Goal: Task Accomplishment & Management: Use online tool/utility

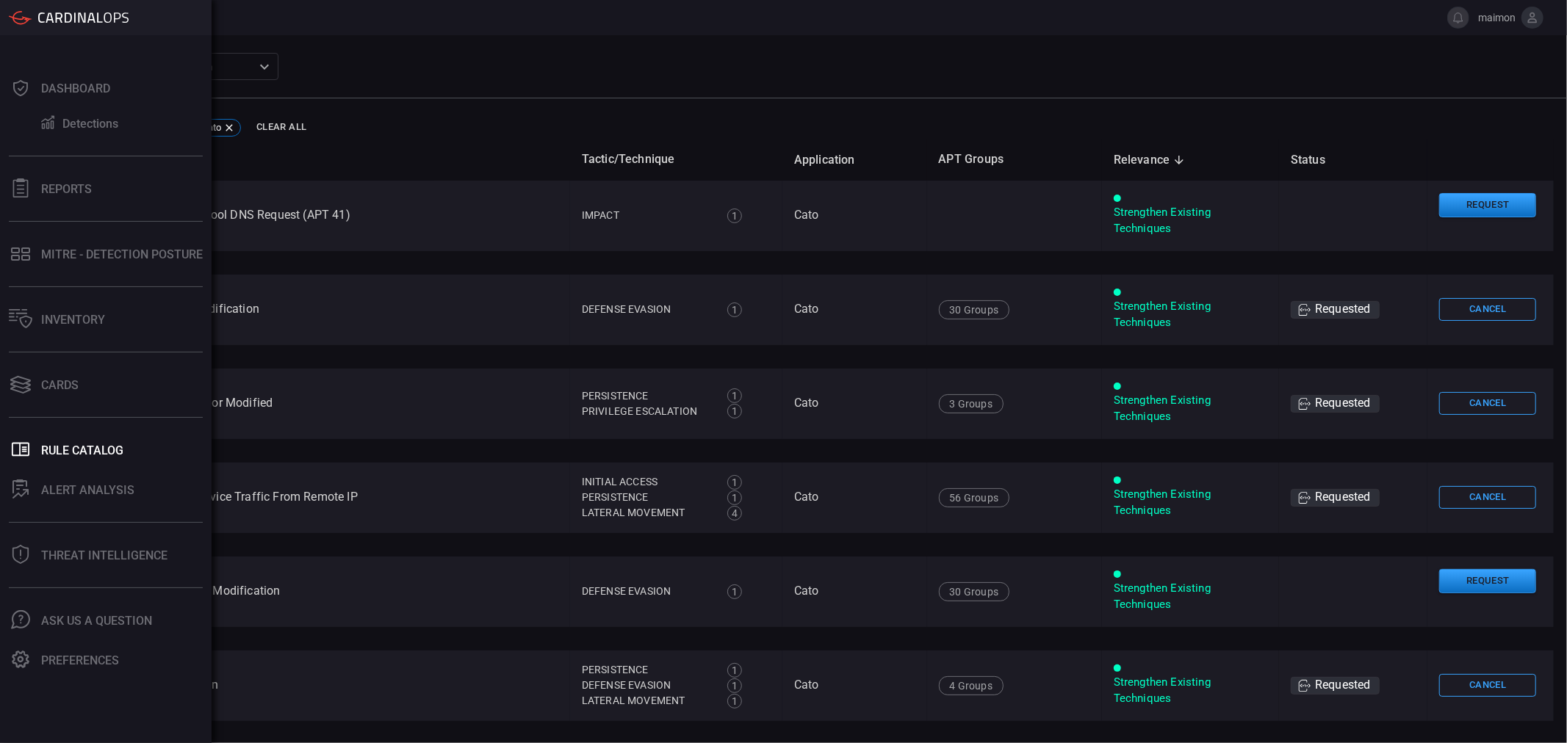
scroll to position [2341, 0]
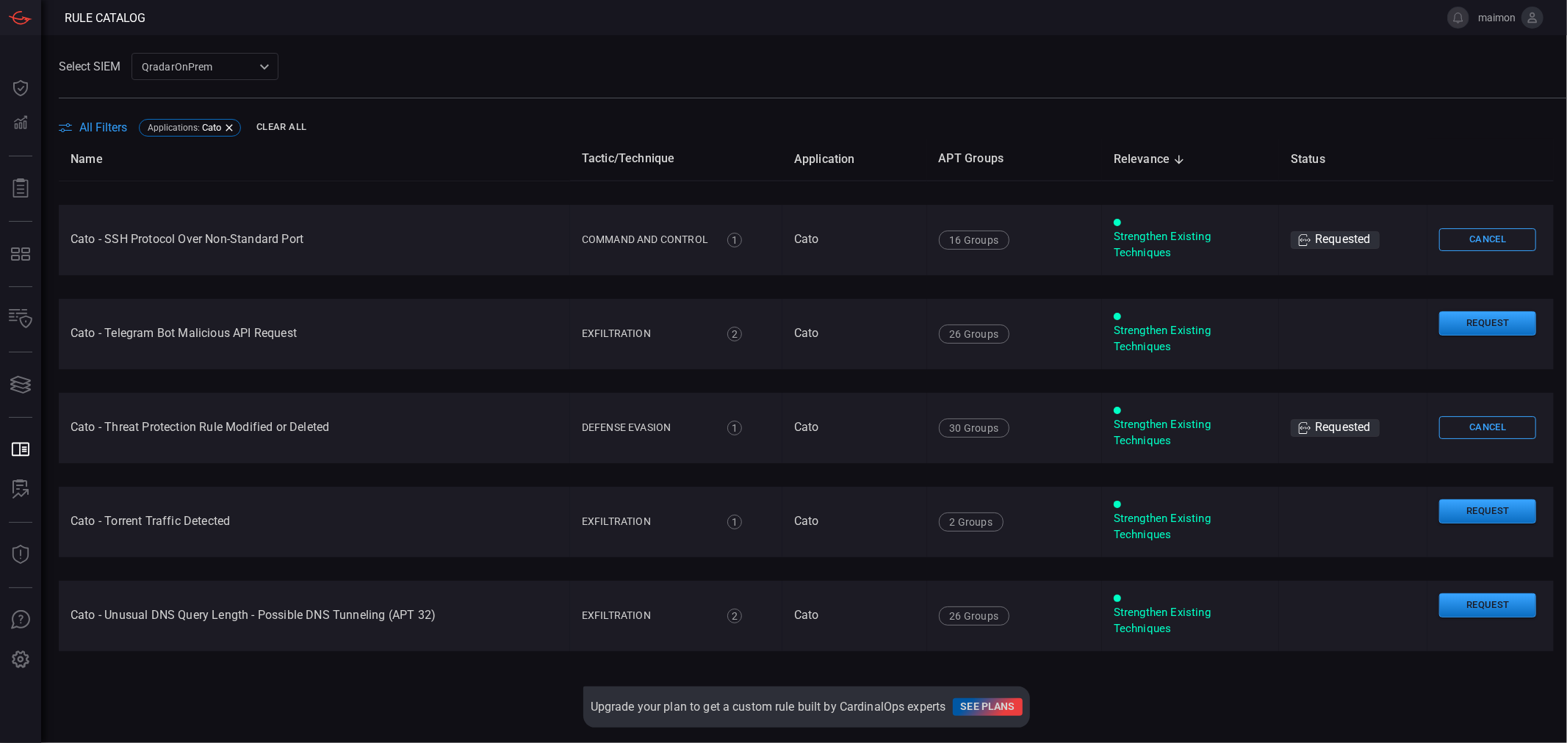
click at [416, 57] on div "Select SIEM QradarOnPrem 88f5ea39-b336-4bf5-ab61-f2abc50aa181 ​" at bounding box center [813, 66] width 1508 height 27
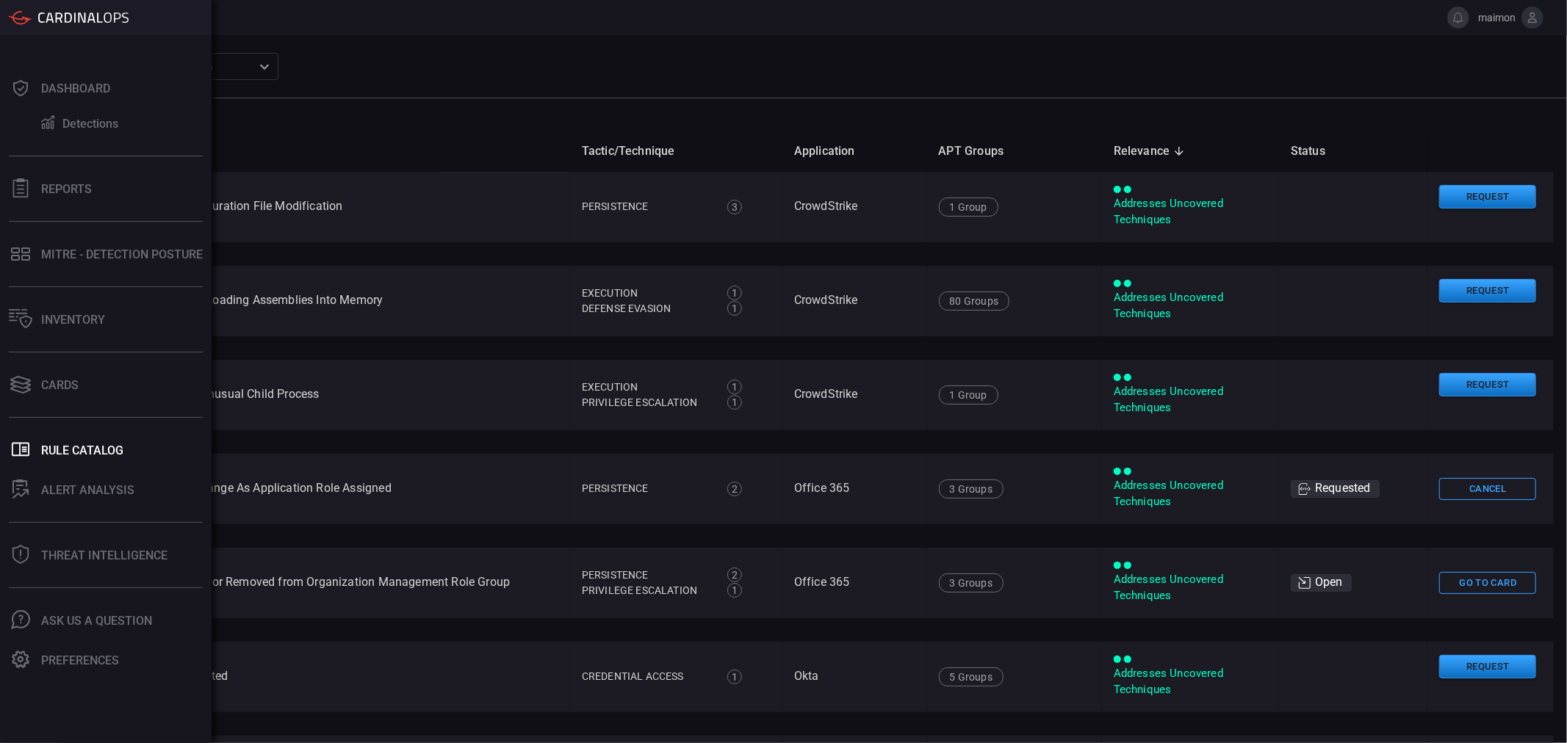
click at [85, 428] on div "Dashboard Detections Reports MITRE - Detection Posture Inventory Cards .st0_rul…" at bounding box center [106, 389] width 212 height 708
click at [26, 90] on icon at bounding box center [20, 88] width 15 height 16
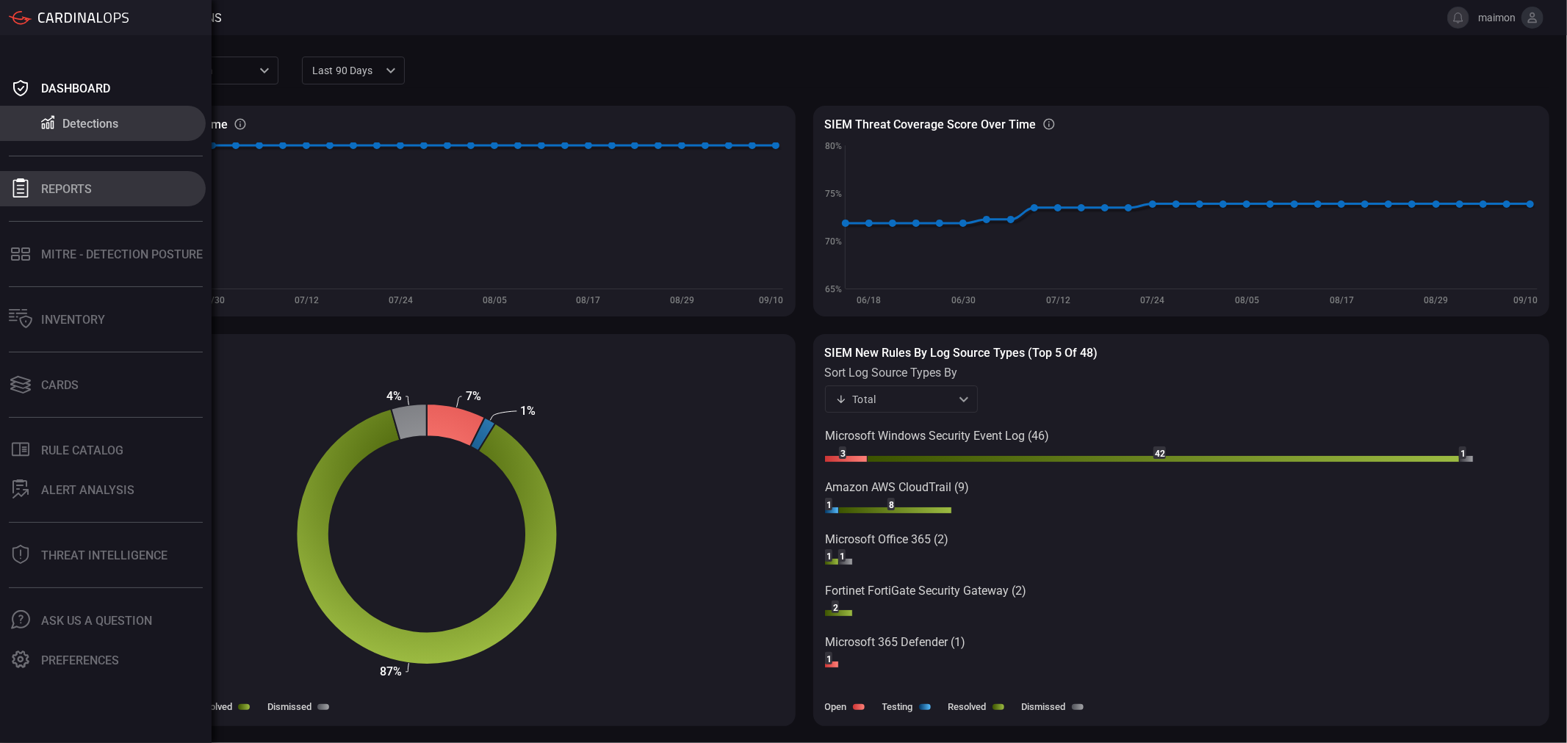
click at [37, 192] on button "Reports" at bounding box center [103, 188] width 206 height 35
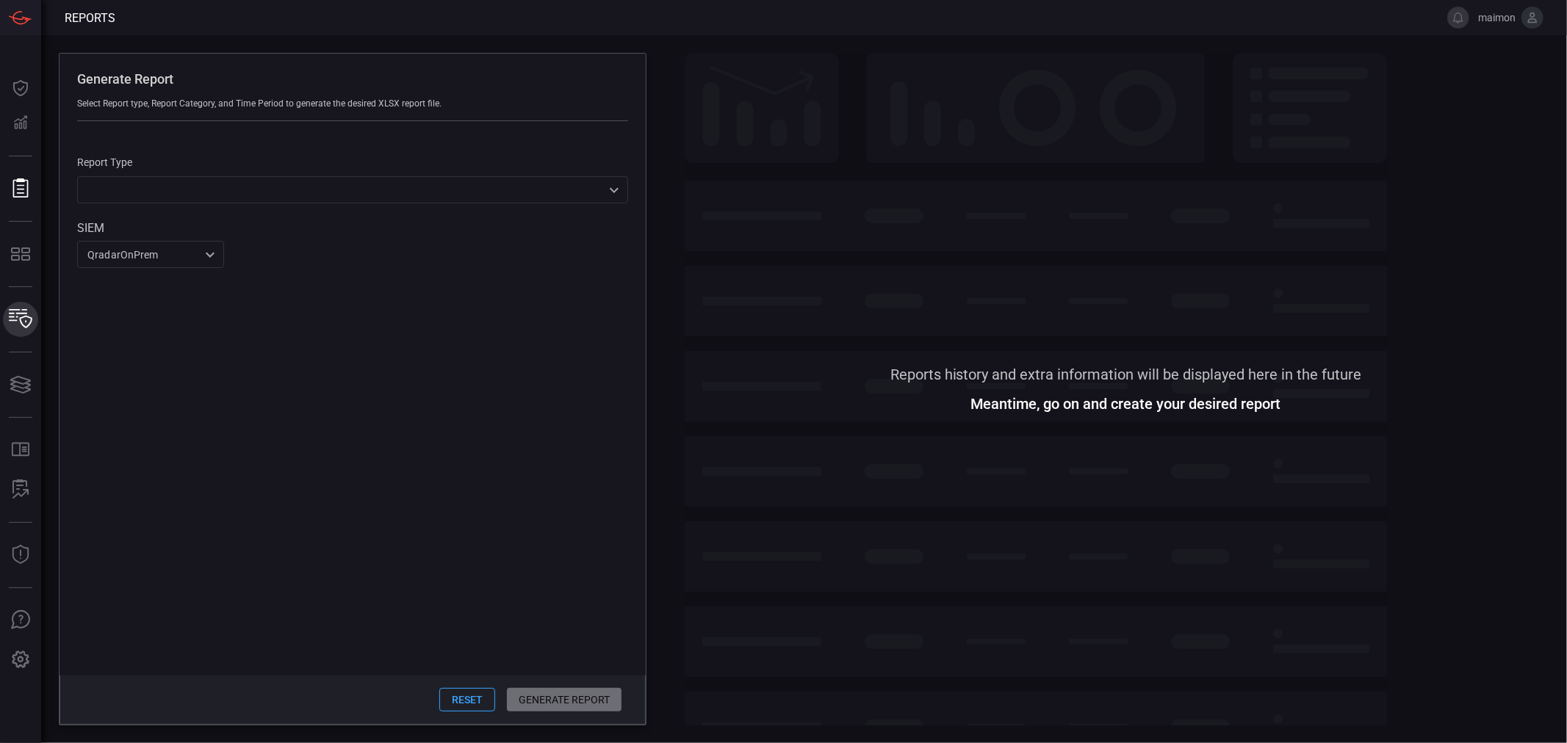
click at [21, 326] on icon at bounding box center [21, 318] width 24 height 19
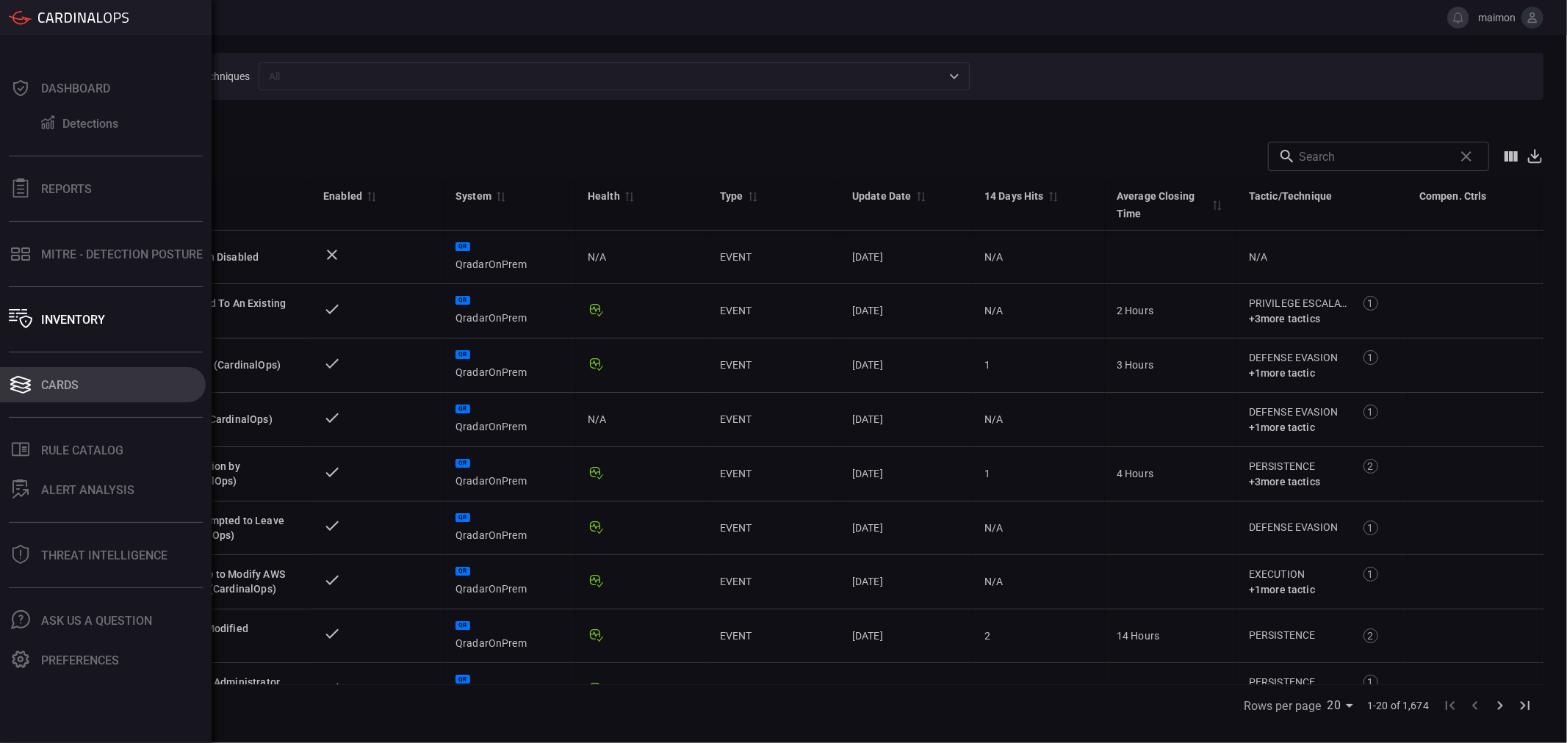
click at [10, 383] on icon at bounding box center [21, 385] width 24 height 21
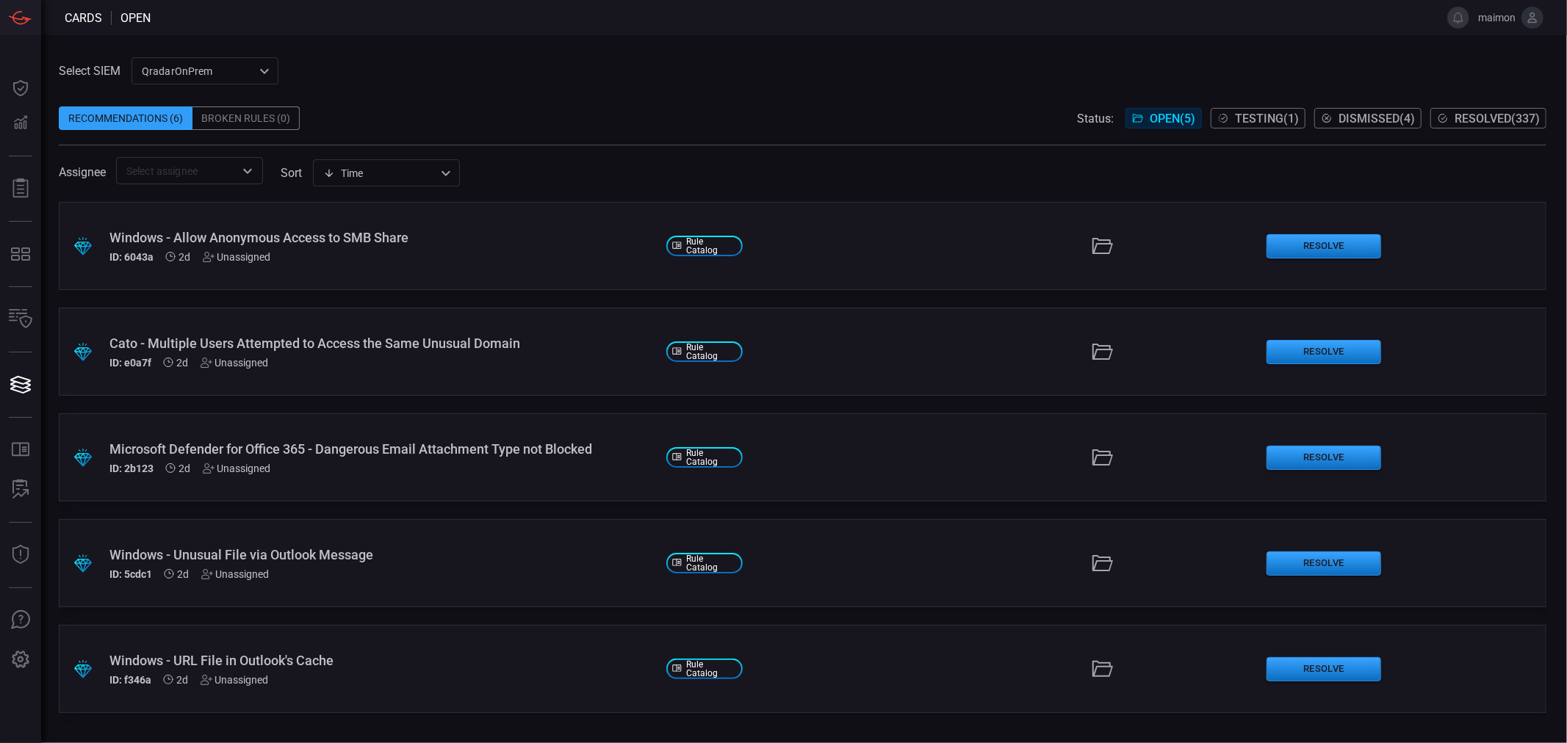
click at [1382, 118] on span "Dismissed ( 4 )" at bounding box center [1376, 119] width 76 height 14
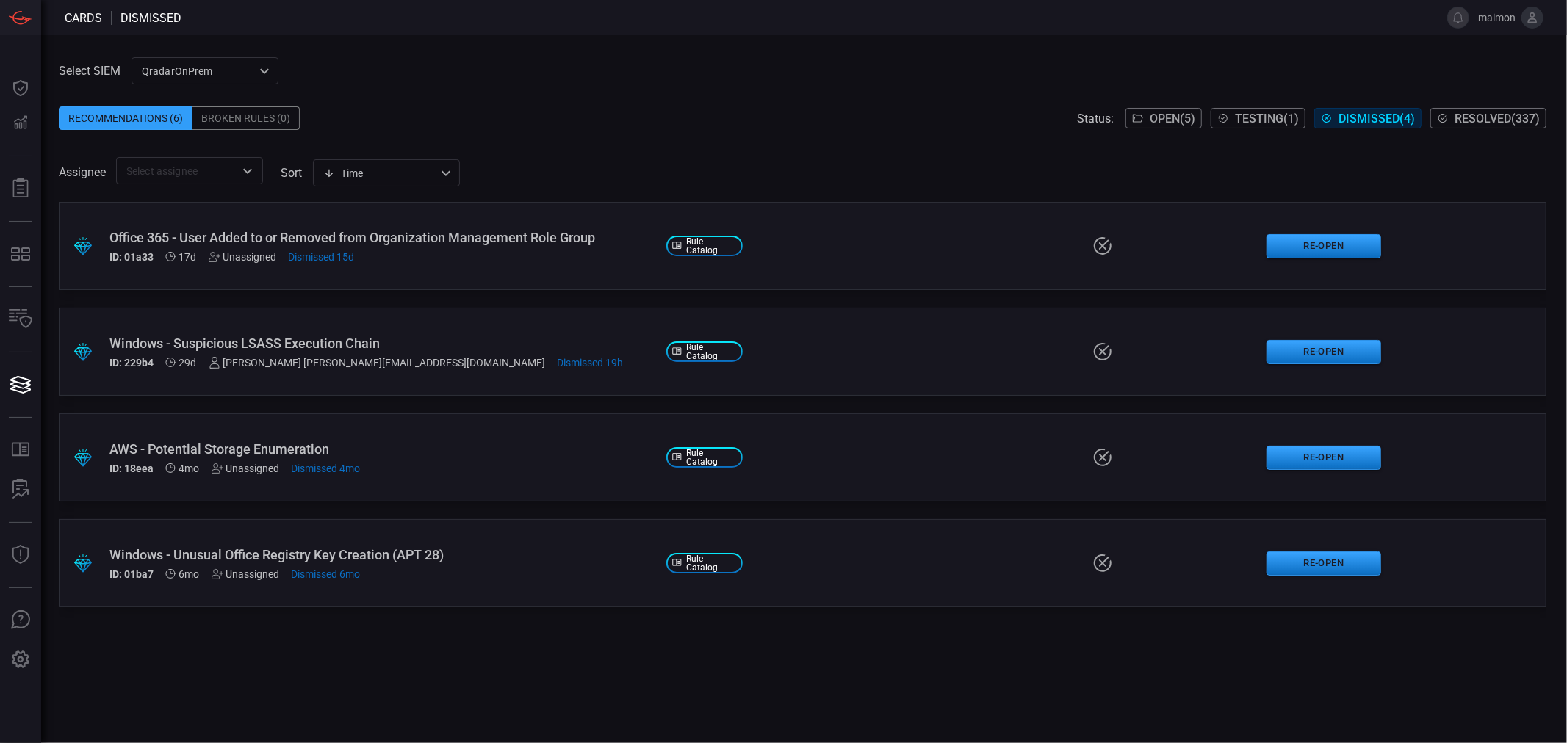
click at [1485, 125] on span "Resolved ( 337 )" at bounding box center [1496, 119] width 85 height 14
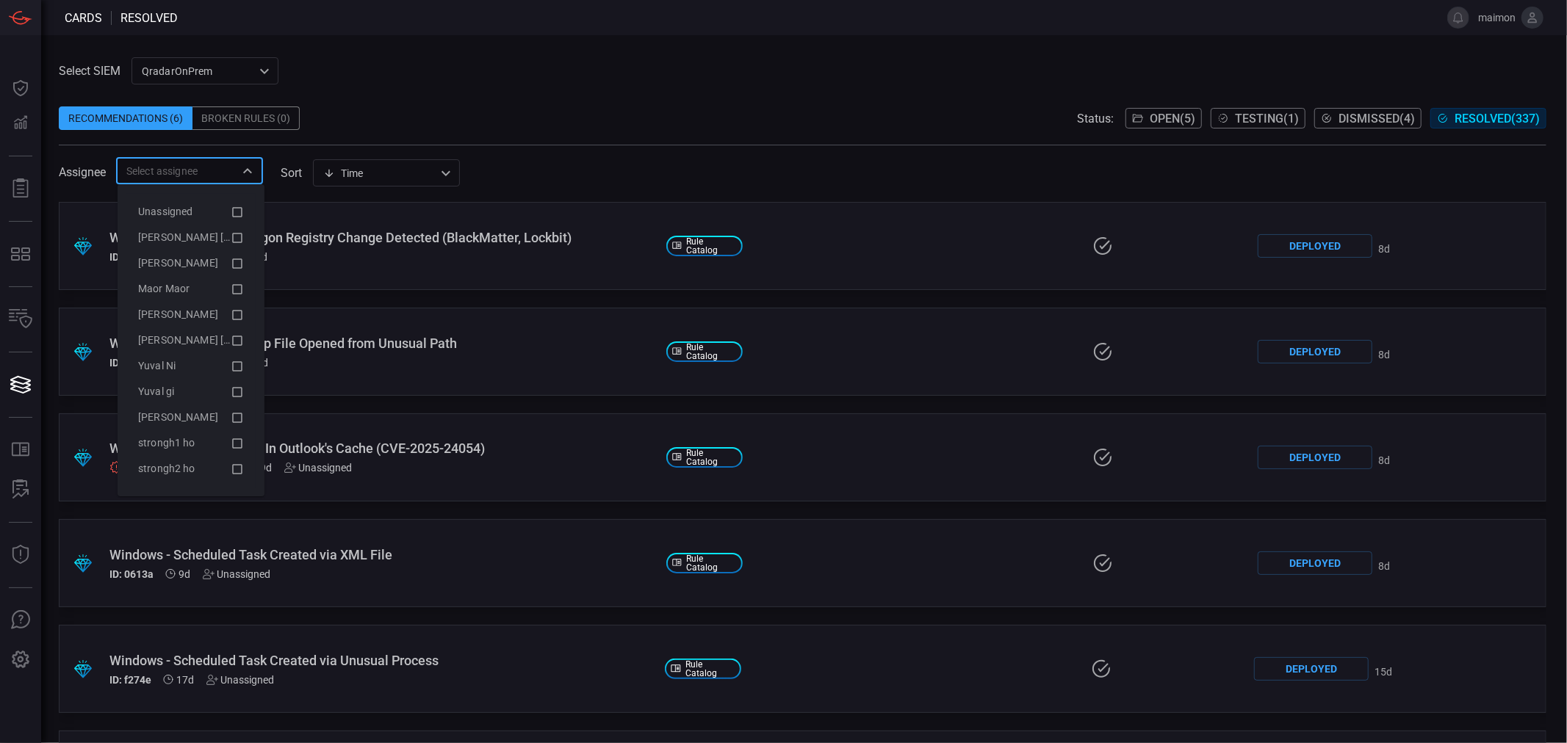
click at [224, 164] on input "text" at bounding box center [177, 171] width 114 height 18
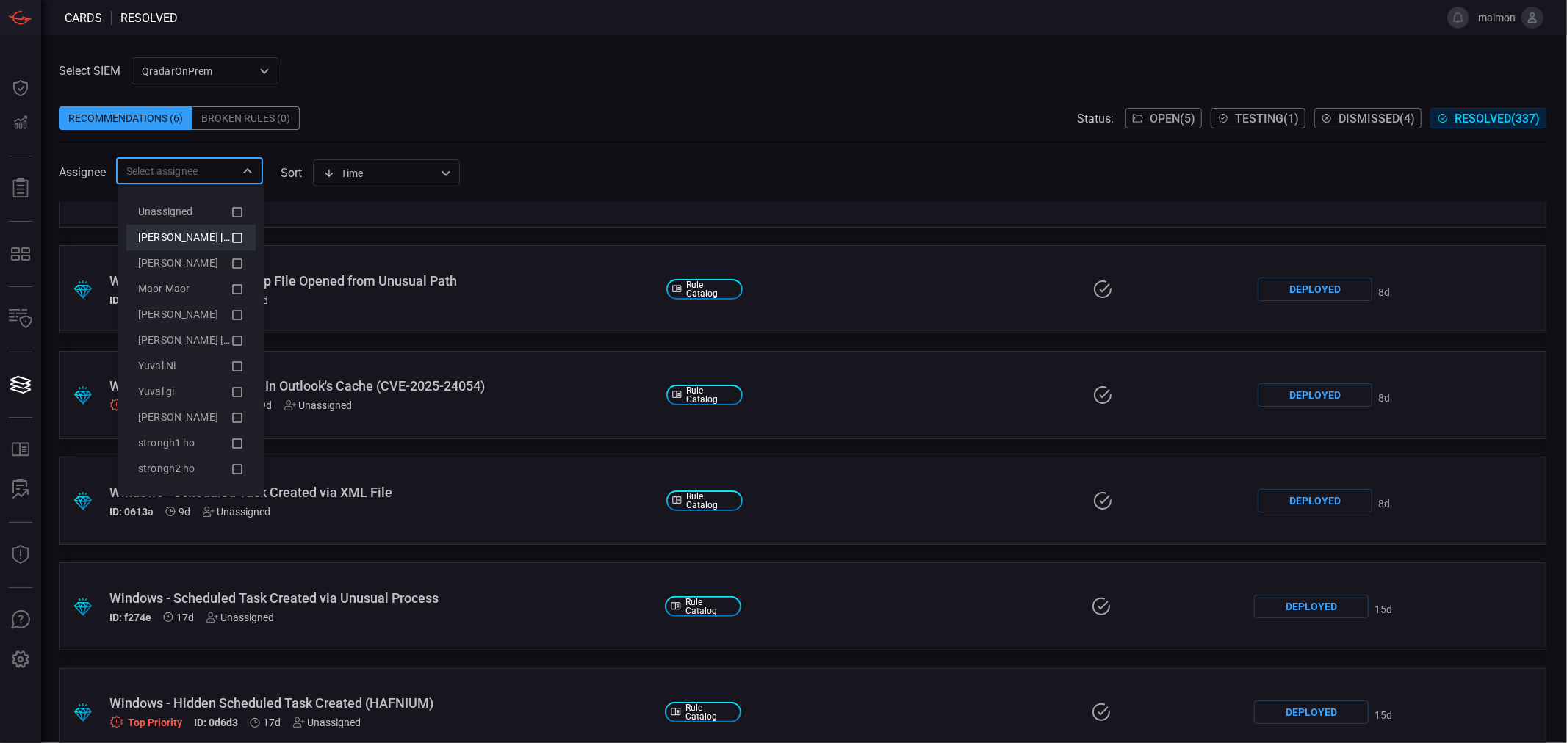
scroll to position [163, 0]
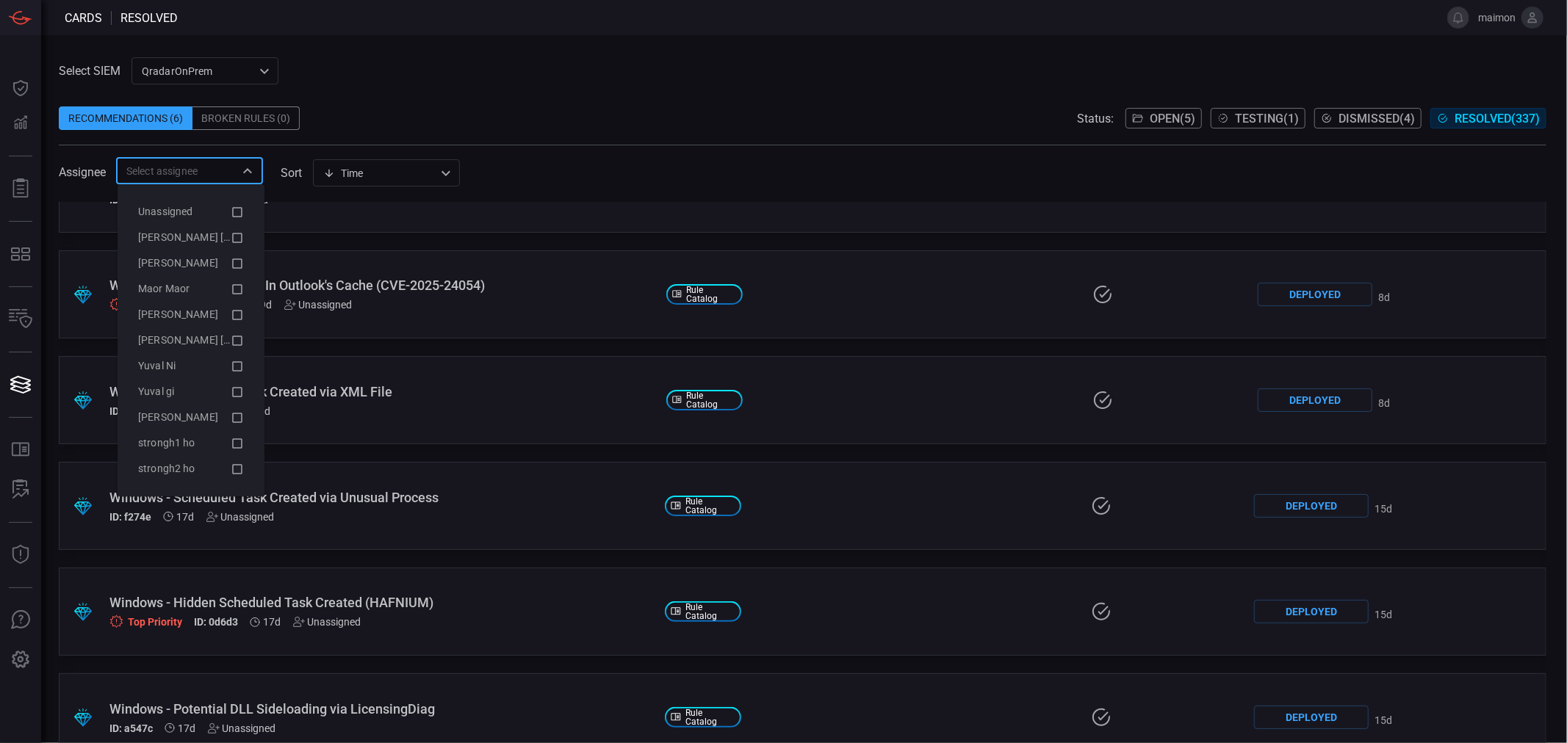
click at [552, 115] on div "Recommendations (6) Broken Rules (0) Status: Open ( 5 ) Testing ( 1 ) Dismissed…" at bounding box center [802, 118] width 1487 height 24
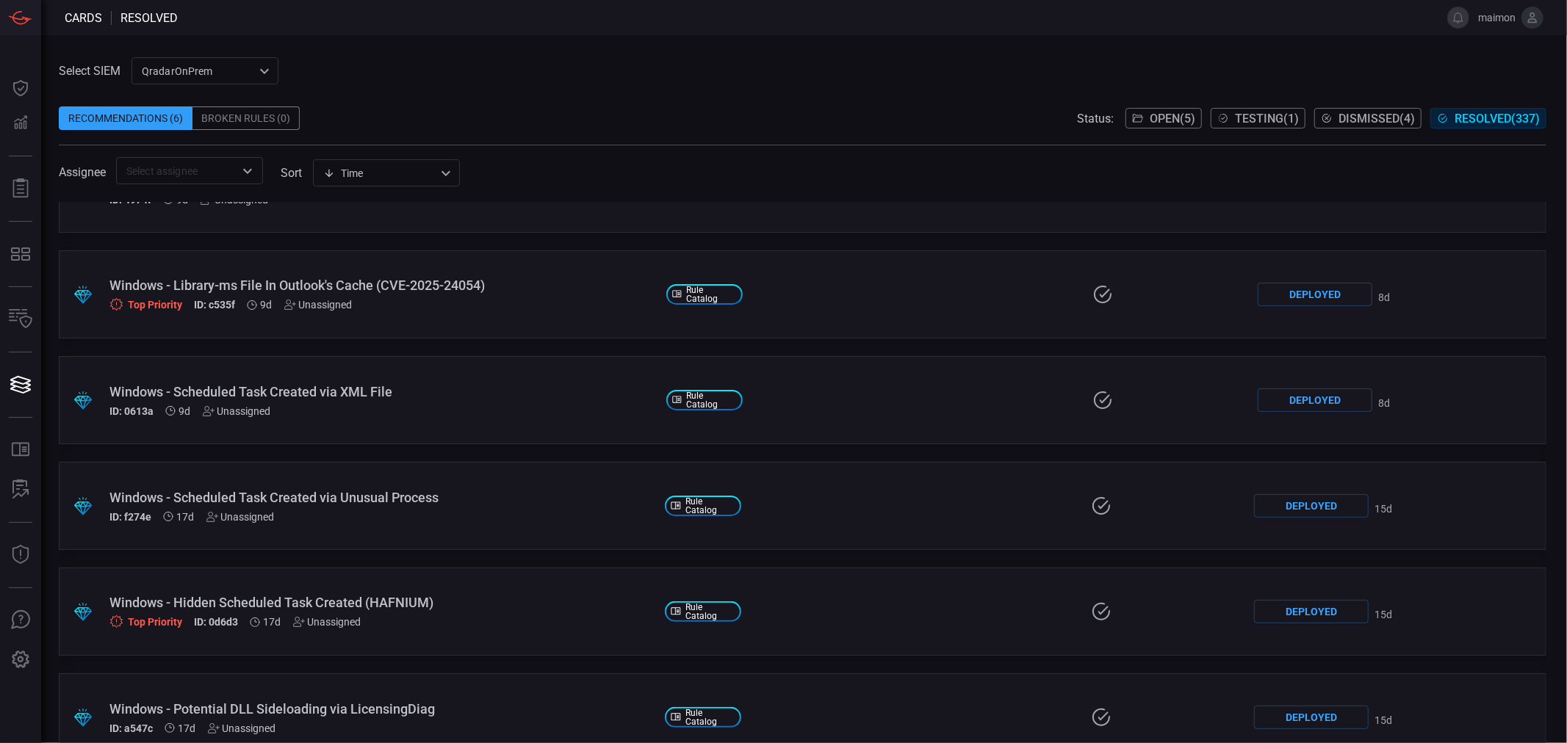
click at [405, 165] on div "Time visibleUpdateTime ​" at bounding box center [386, 172] width 147 height 27
click at [412, 167] on div at bounding box center [783, 371] width 1567 height 743
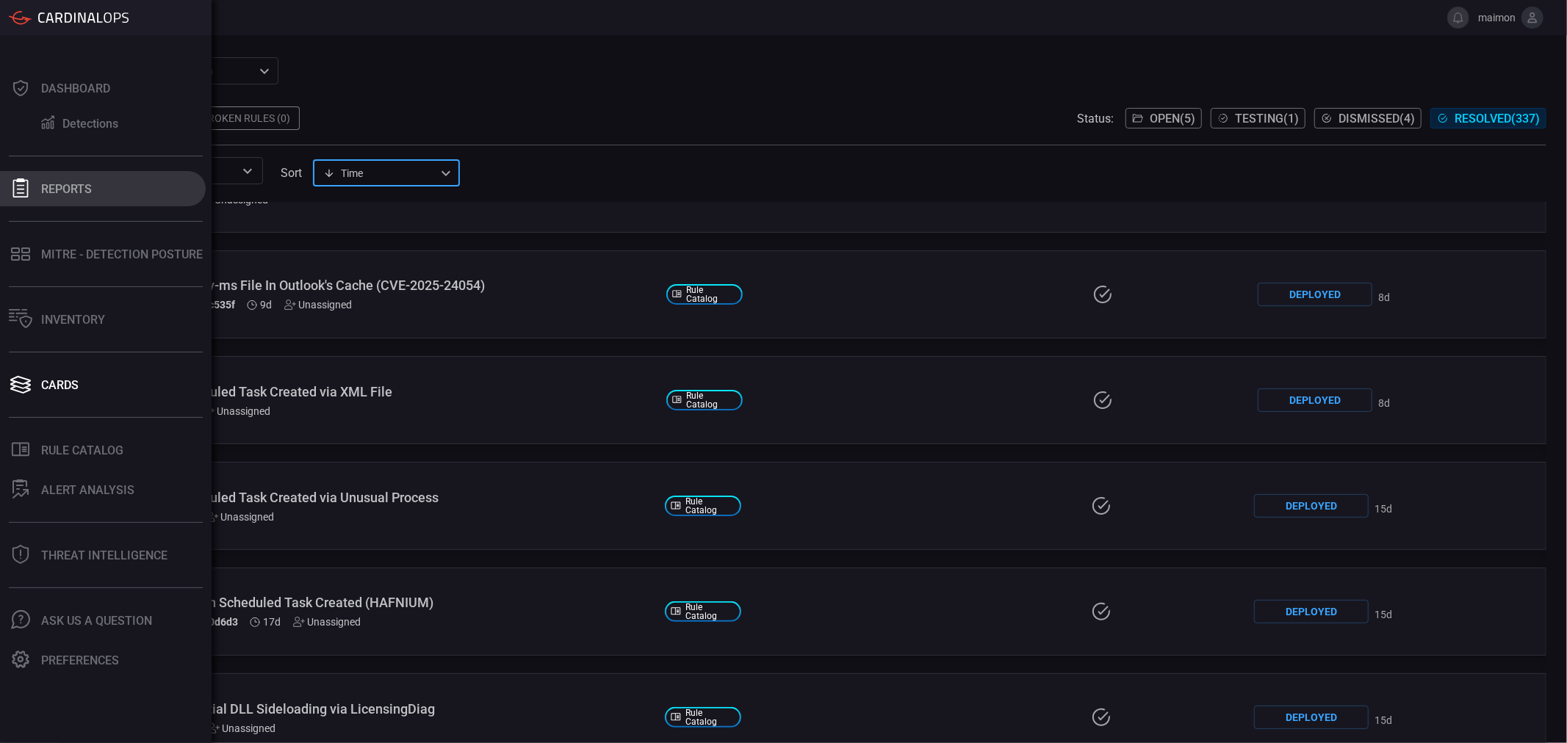
click at [19, 192] on icon at bounding box center [20, 187] width 15 height 19
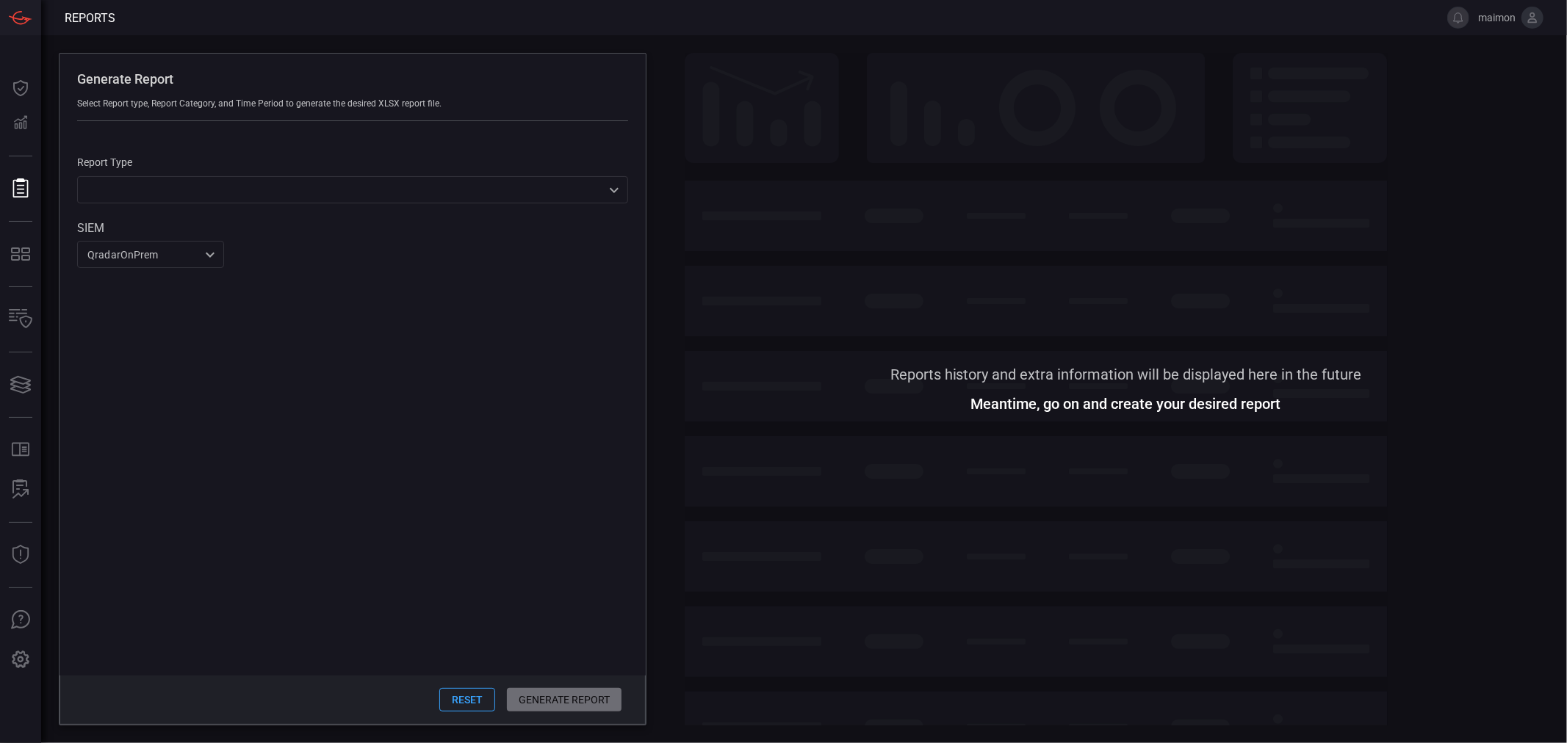
click at [248, 189] on div "​ ​" at bounding box center [352, 189] width 551 height 27
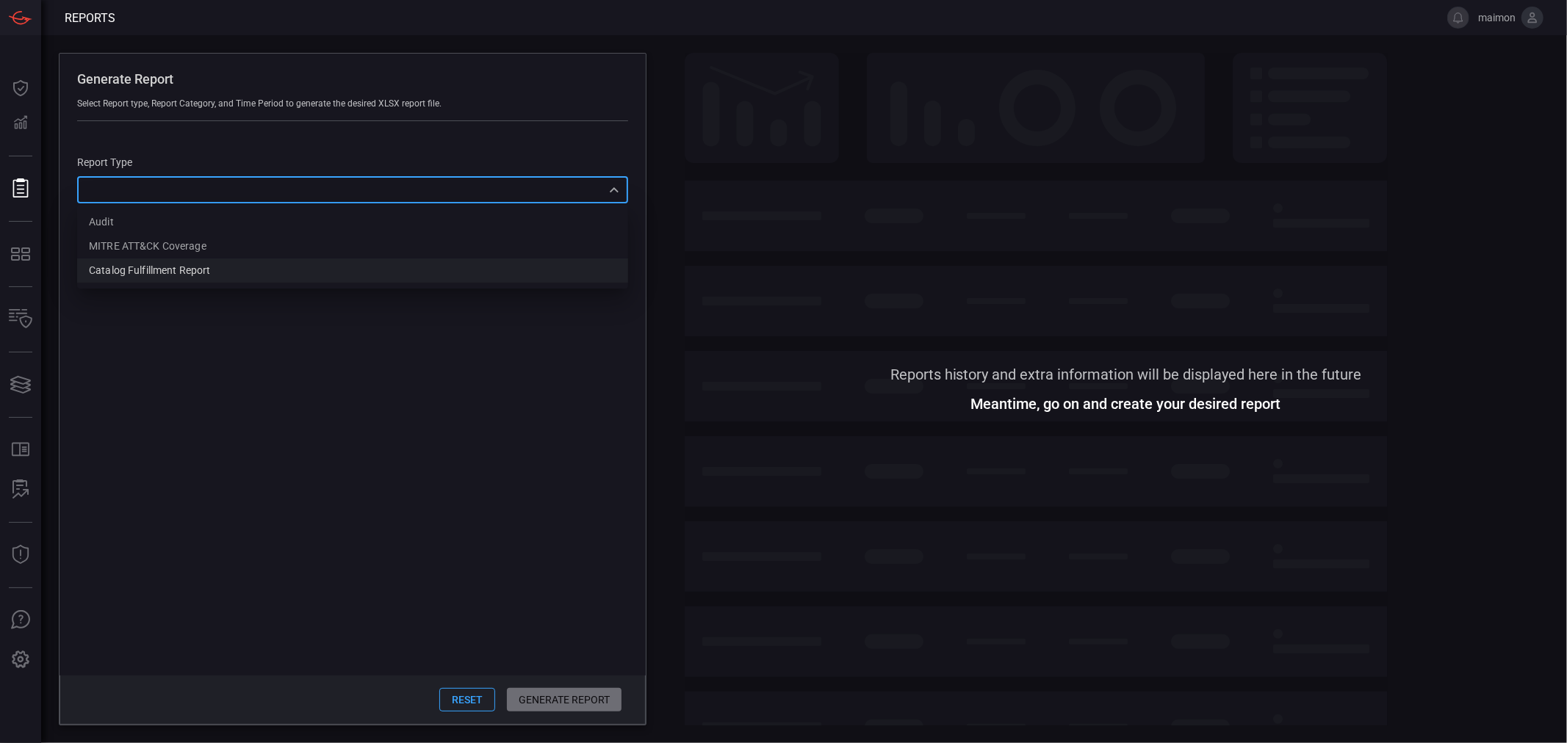
click at [214, 277] on li "Catalog fulfillment report" at bounding box center [352, 271] width 551 height 24
type input "CatalogReport"
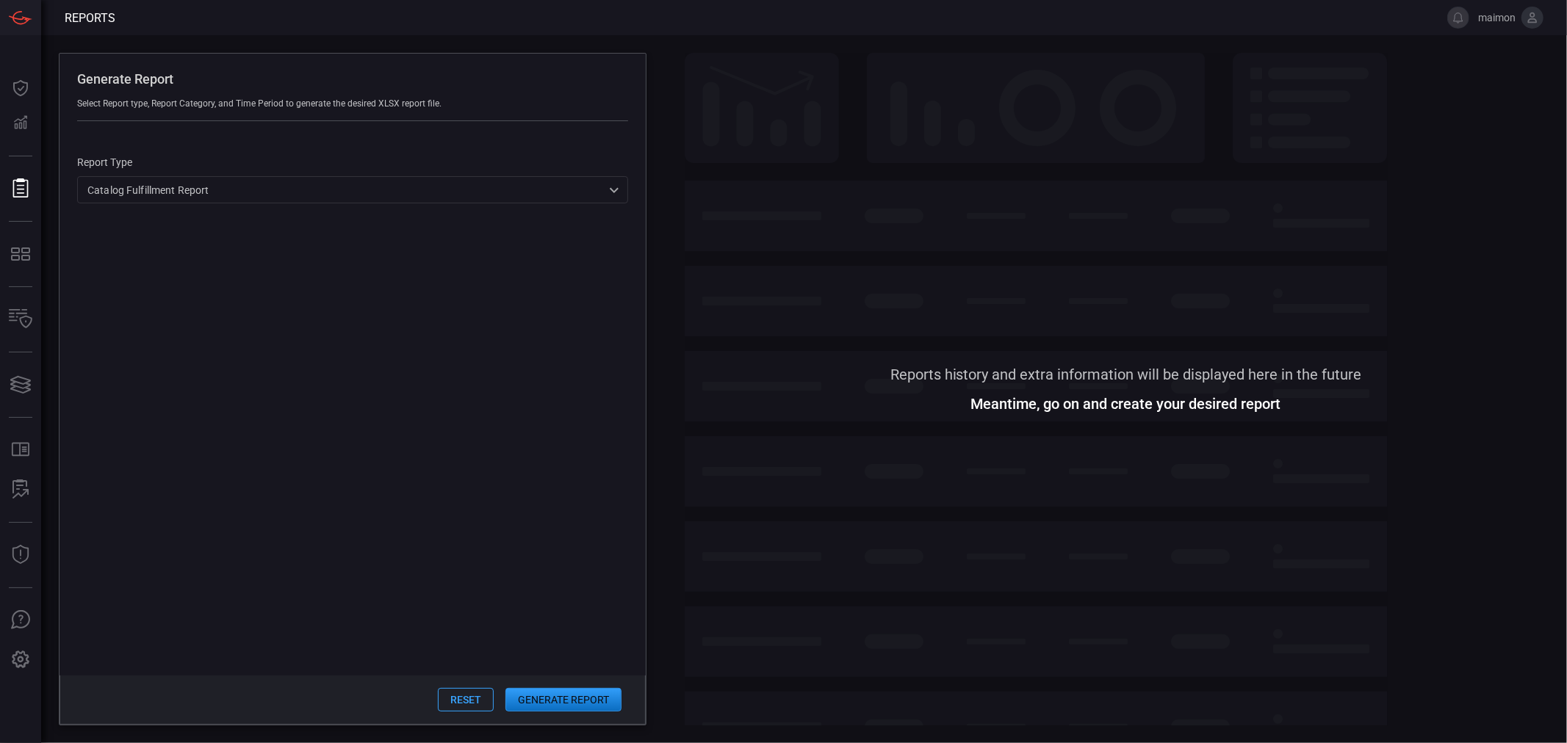
click at [557, 703] on button "Generate Report" at bounding box center [563, 700] width 116 height 24
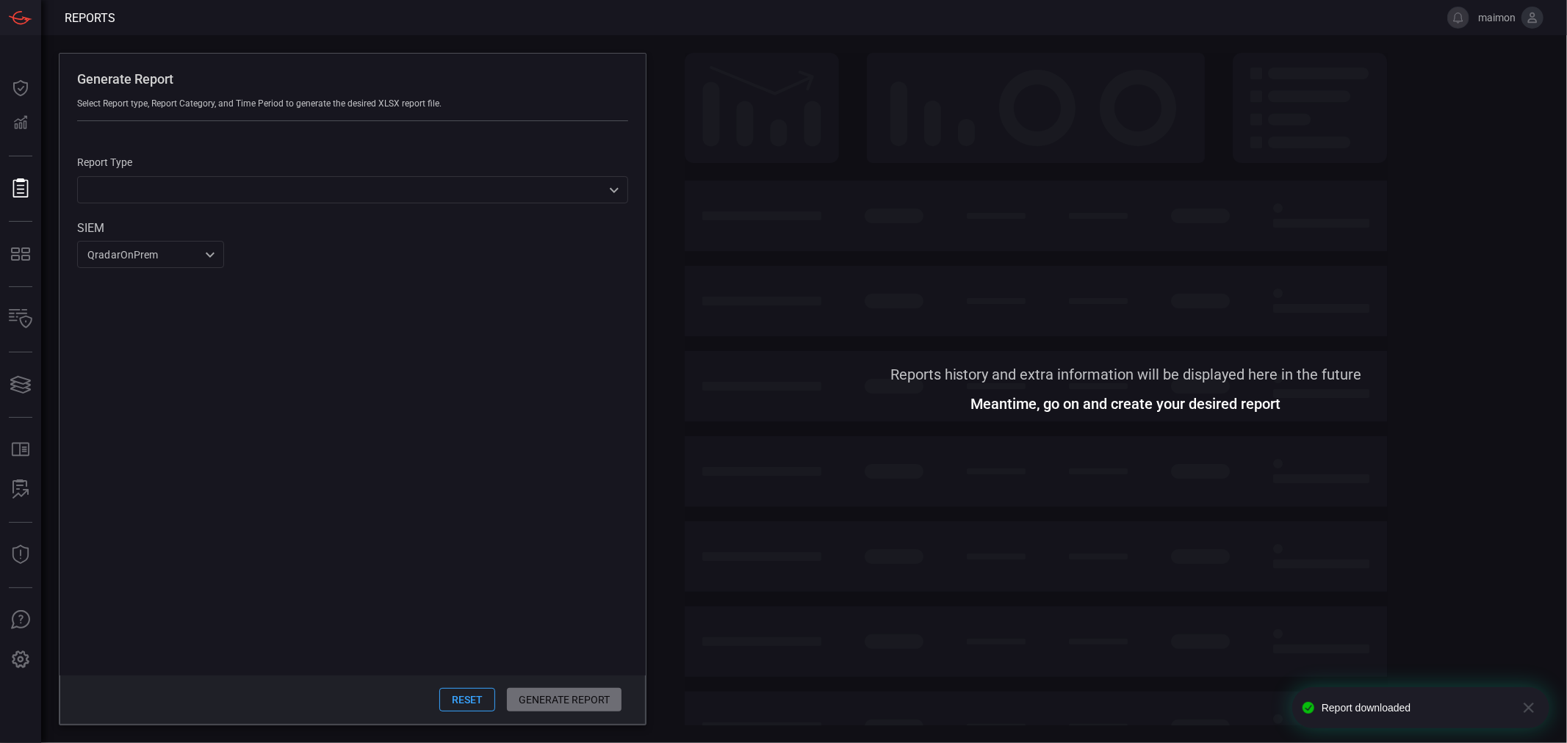
click at [848, 265] on span at bounding box center [1126, 211] width 882 height 316
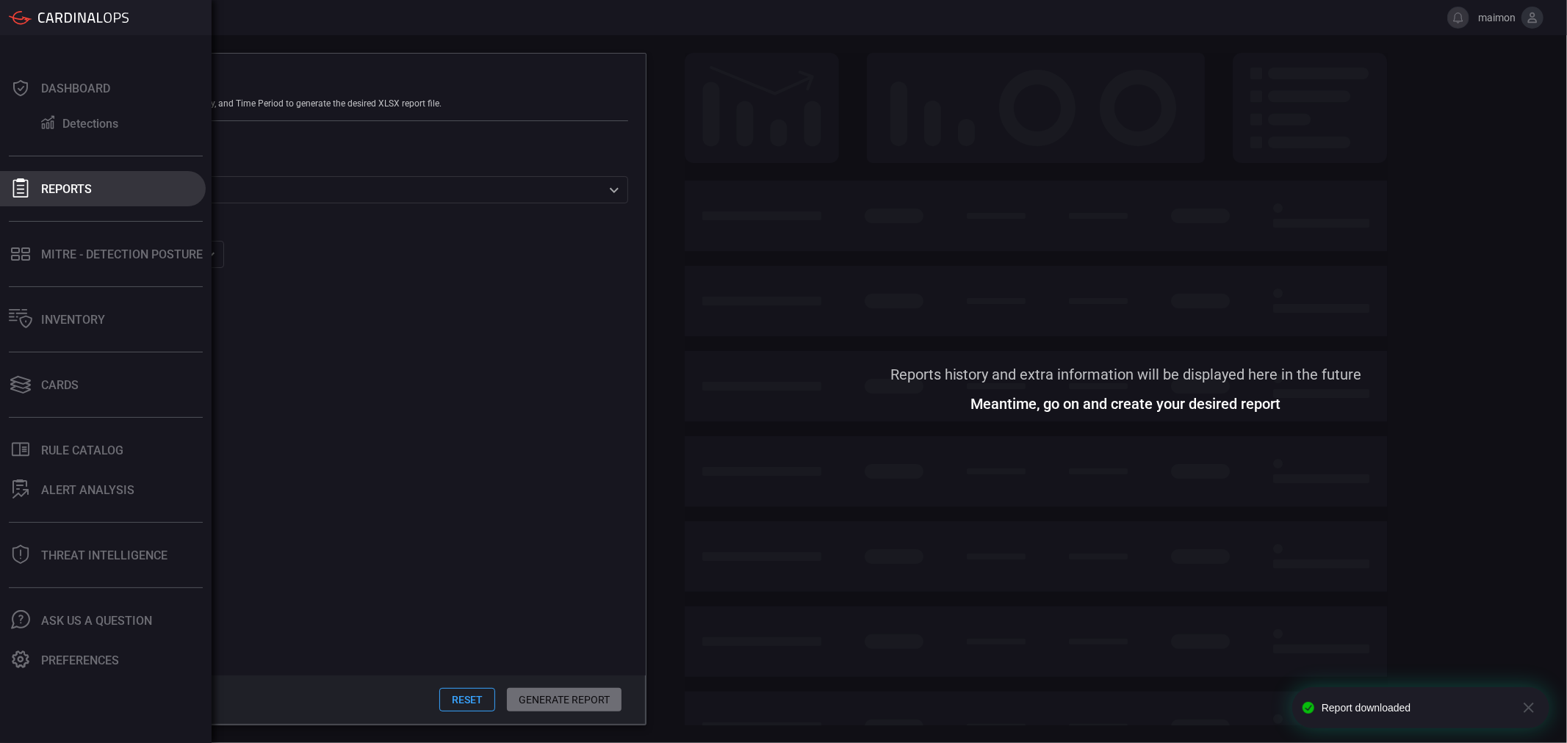
click at [48, 187] on div "Reports" at bounding box center [66, 189] width 51 height 14
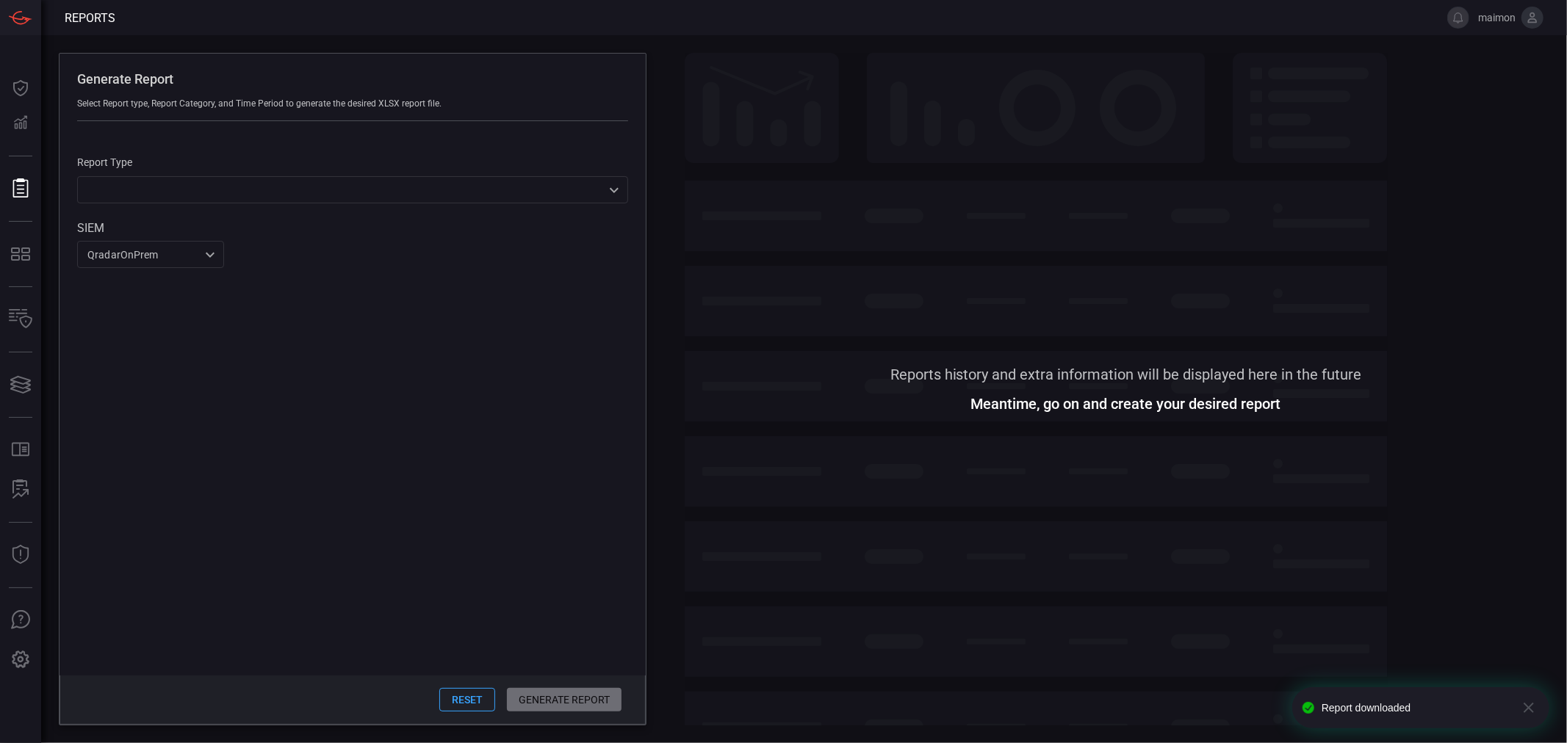
click at [935, 134] on span at bounding box center [1126, 211] width 882 height 316
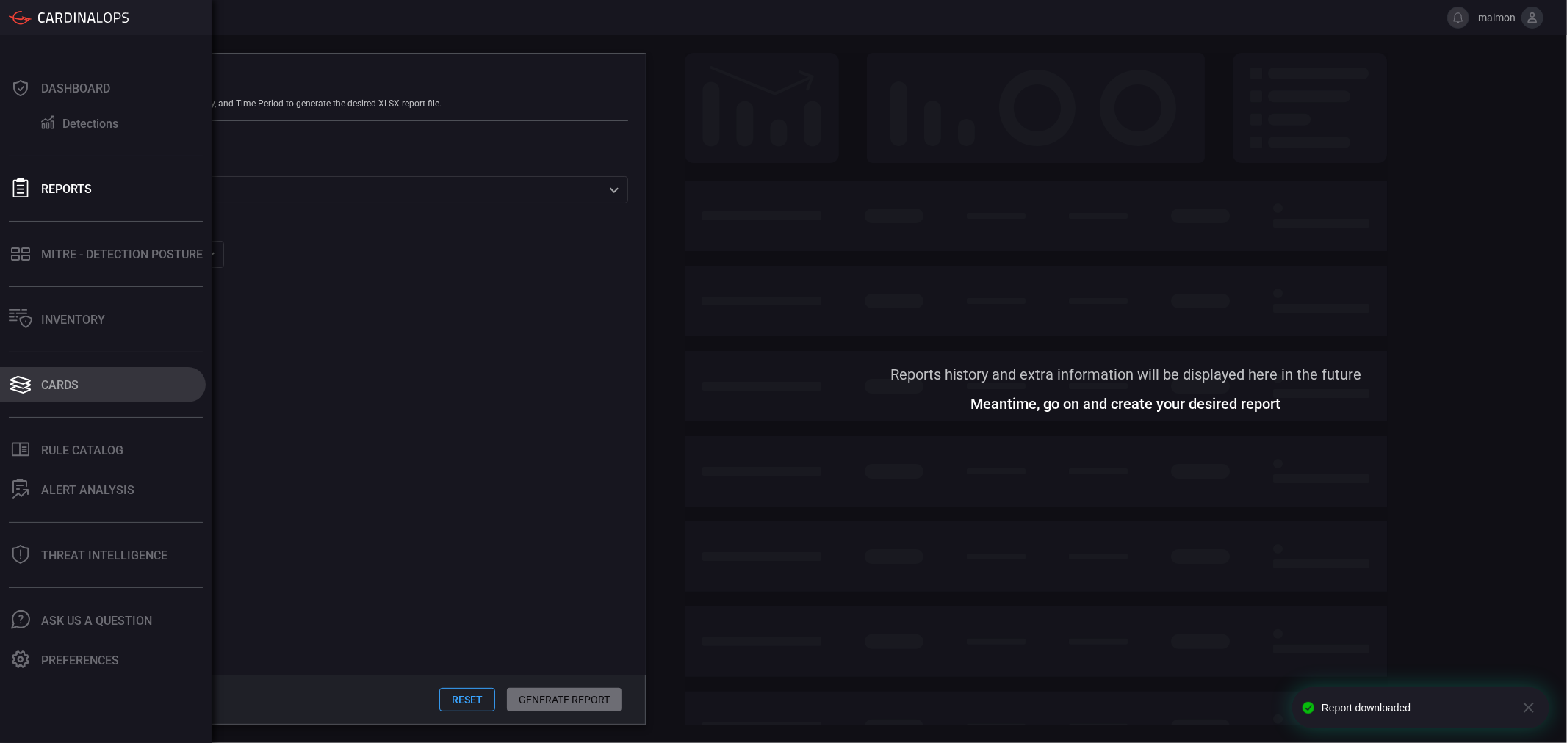
click at [95, 380] on button "Cards" at bounding box center [103, 384] width 206 height 35
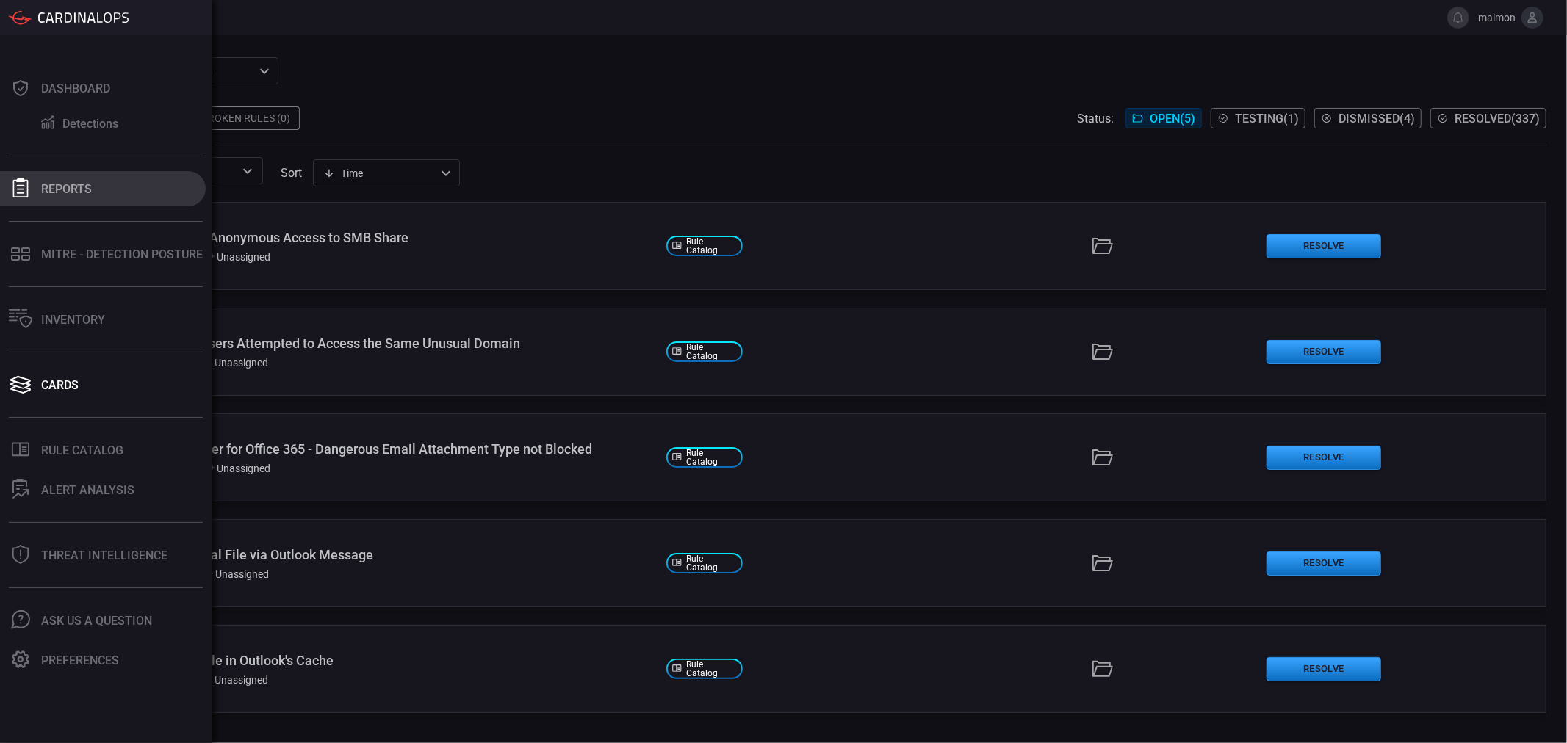
click at [26, 184] on icon at bounding box center [20, 187] width 19 height 19
click at [26, 184] on icon at bounding box center [20, 187] width 15 height 19
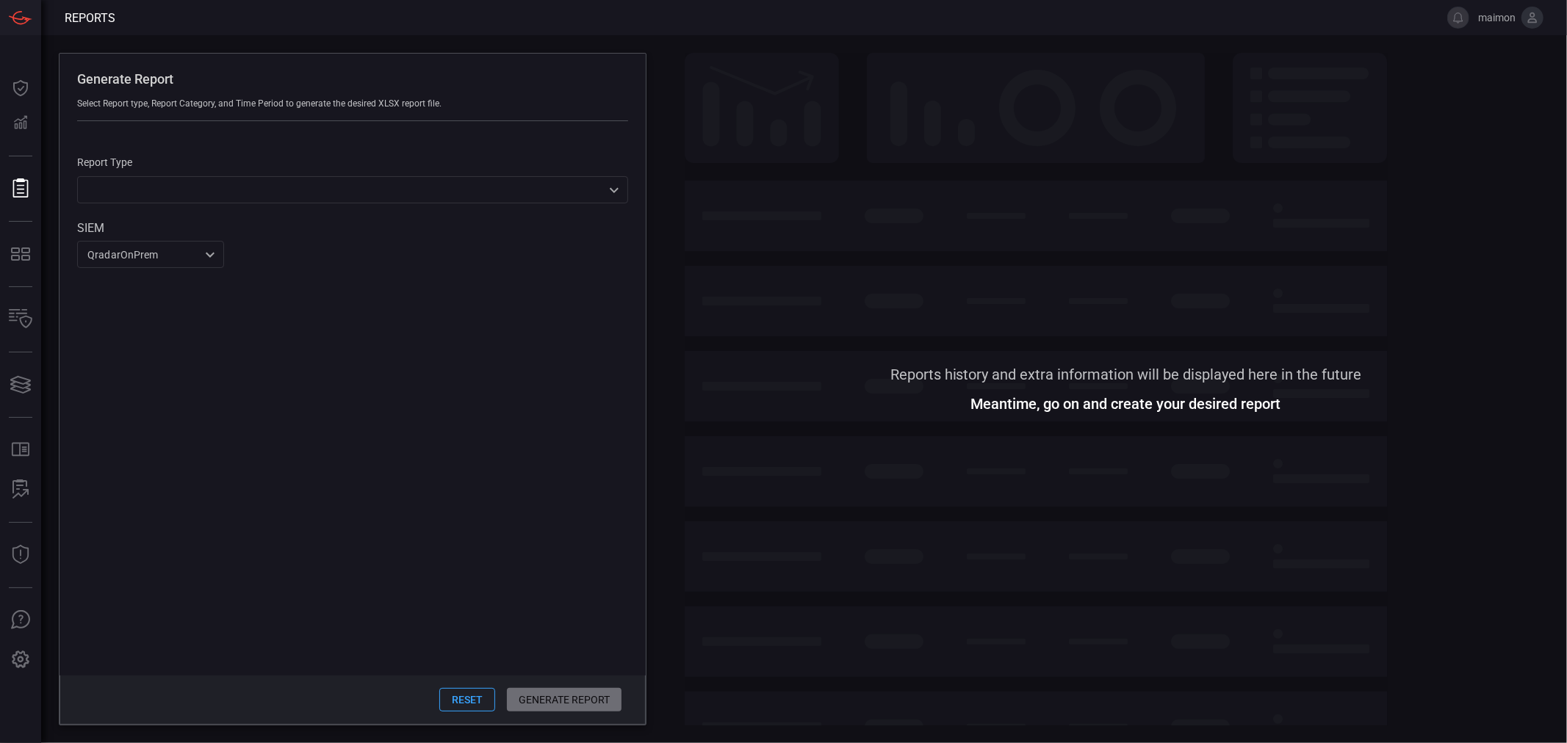
click at [151, 172] on div "Report Type ​ ​" at bounding box center [352, 179] width 551 height 47
click at [169, 191] on div "​ ​" at bounding box center [352, 189] width 551 height 27
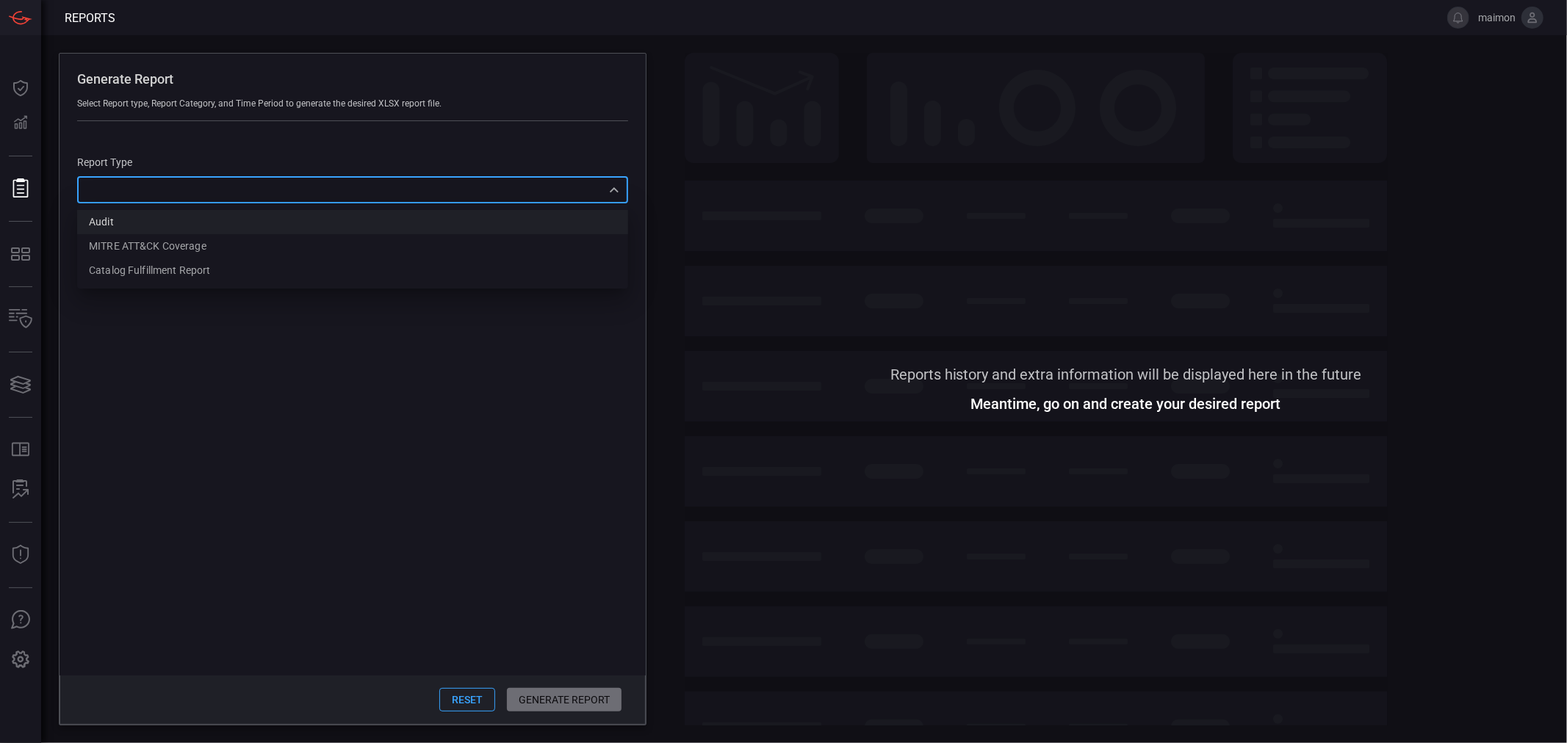
click at [187, 220] on li "Audit" at bounding box center [352, 222] width 551 height 24
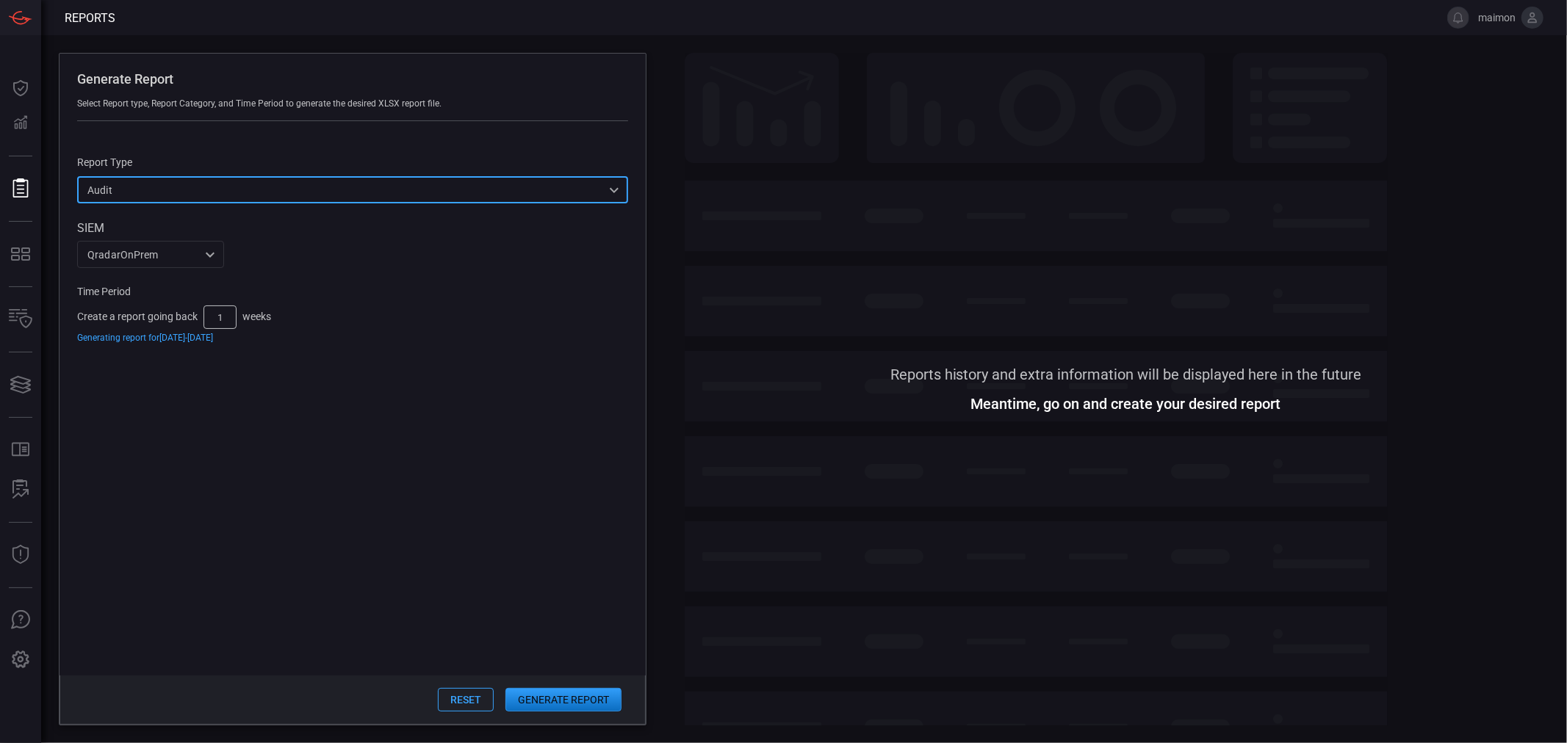
click at [191, 250] on div "QradarOnPrem 88f5ea39-b336-4bf5-ab61-f2abc50aa181 ​" at bounding box center [150, 254] width 147 height 27
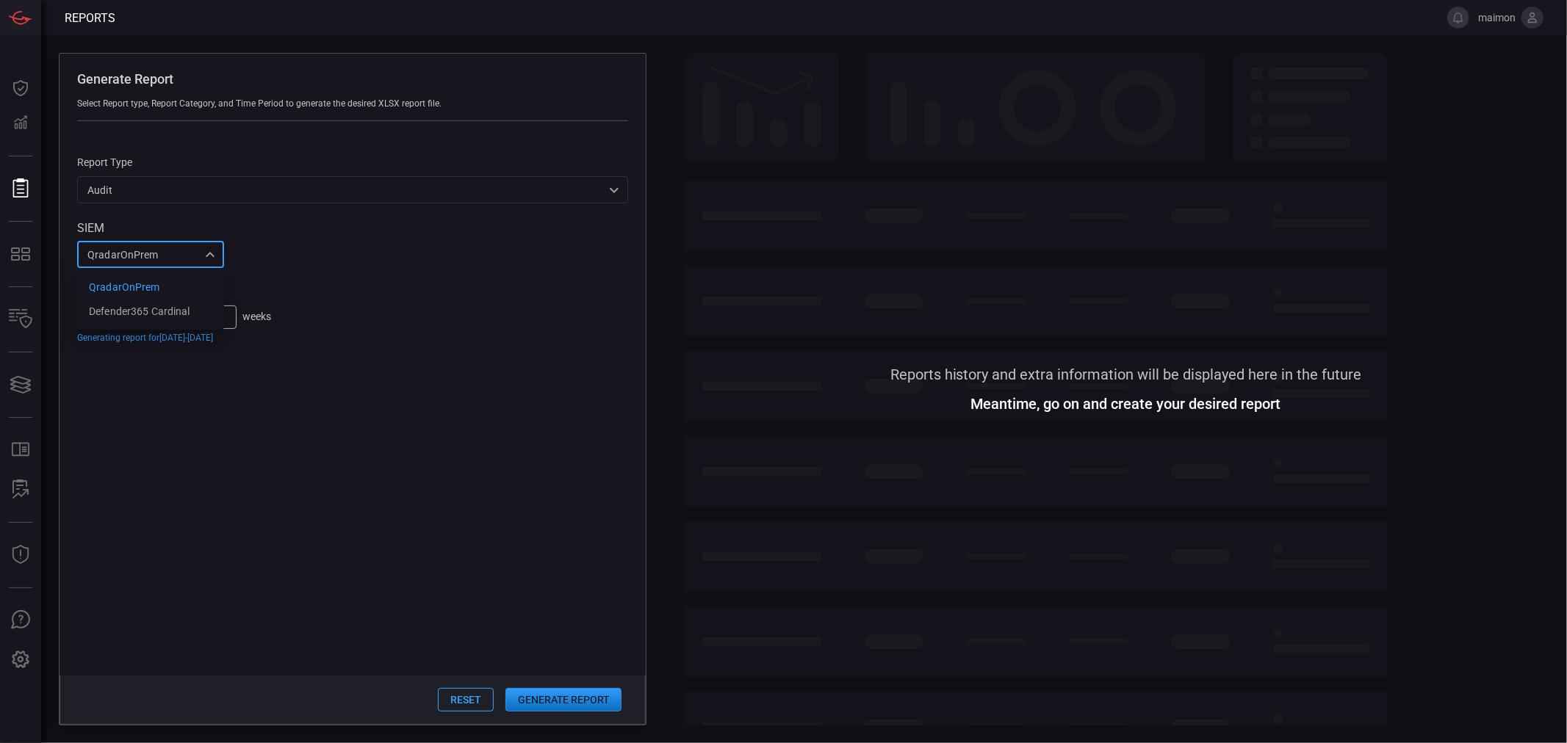
click at [191, 250] on div at bounding box center [783, 371] width 1567 height 743
click at [270, 195] on div "Audit Audit ​" at bounding box center [352, 189] width 551 height 27
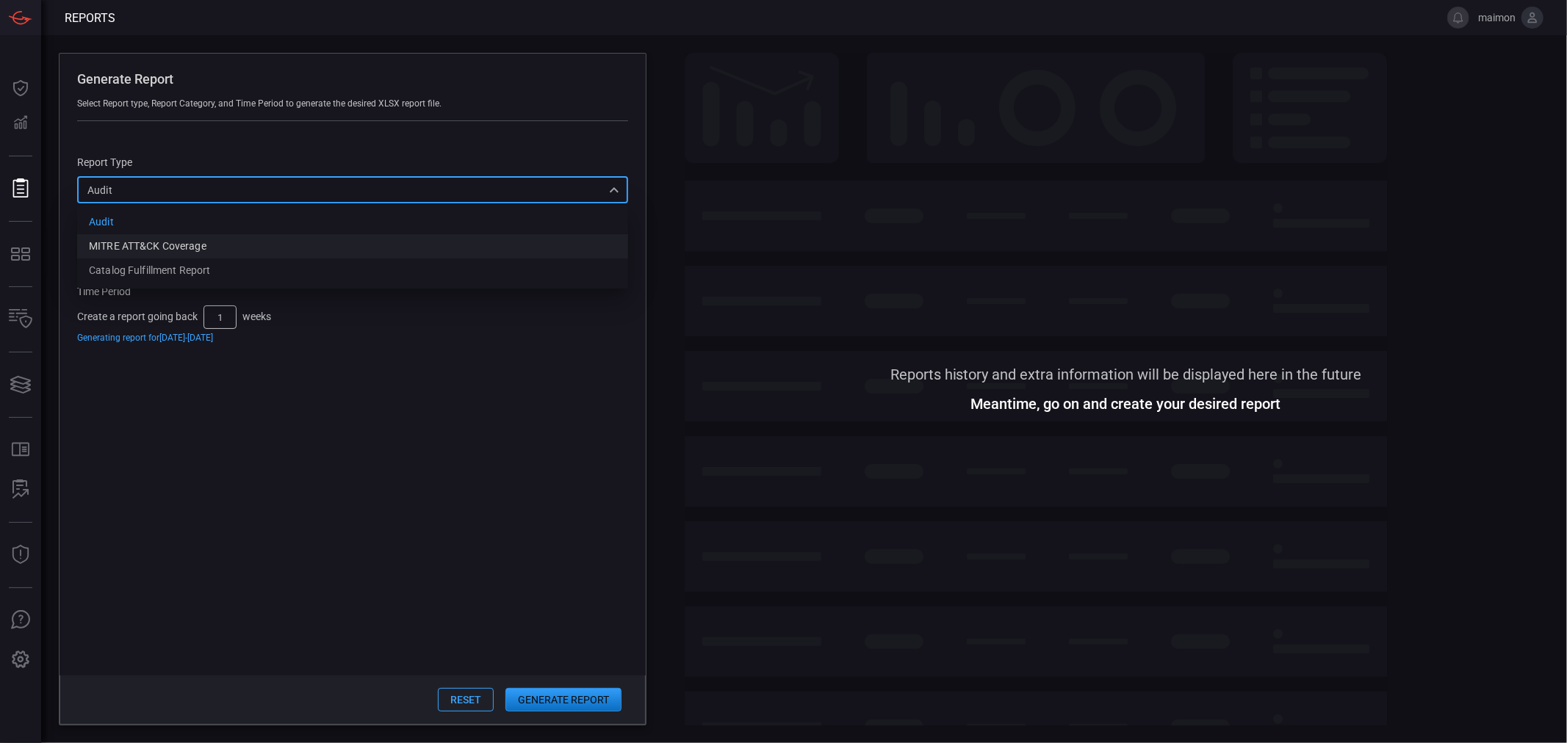
click at [248, 254] on li "MITRE ATT&CK Coverage" at bounding box center [352, 246] width 551 height 24
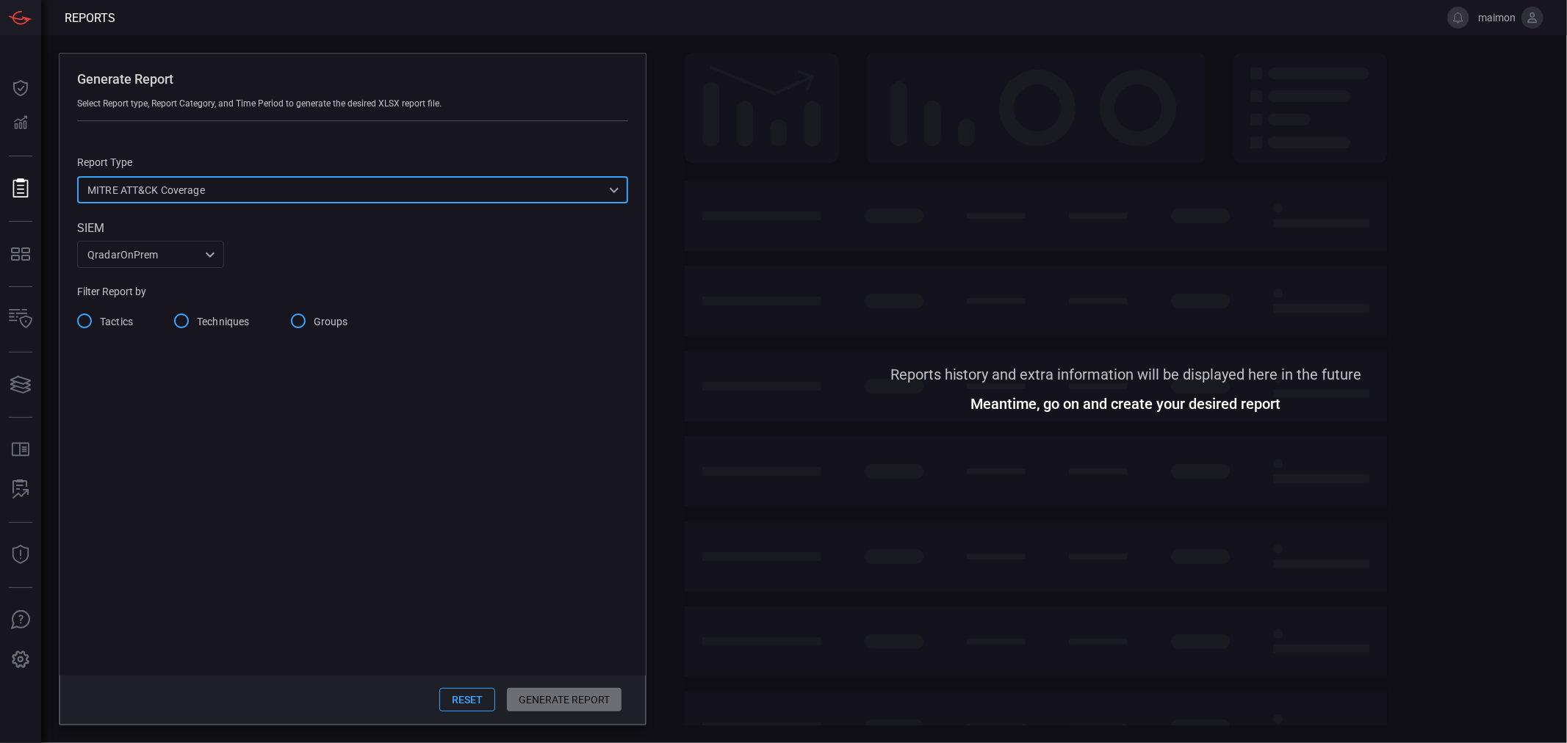
click at [263, 196] on div "MITRE ATT&CK Coverage mitreCoverage ​" at bounding box center [352, 189] width 551 height 27
click at [242, 261] on li "Catalog fulfillment report" at bounding box center [352, 271] width 551 height 24
type input "CatalogReport"
click at [246, 263] on span at bounding box center [352, 439] width 586 height 472
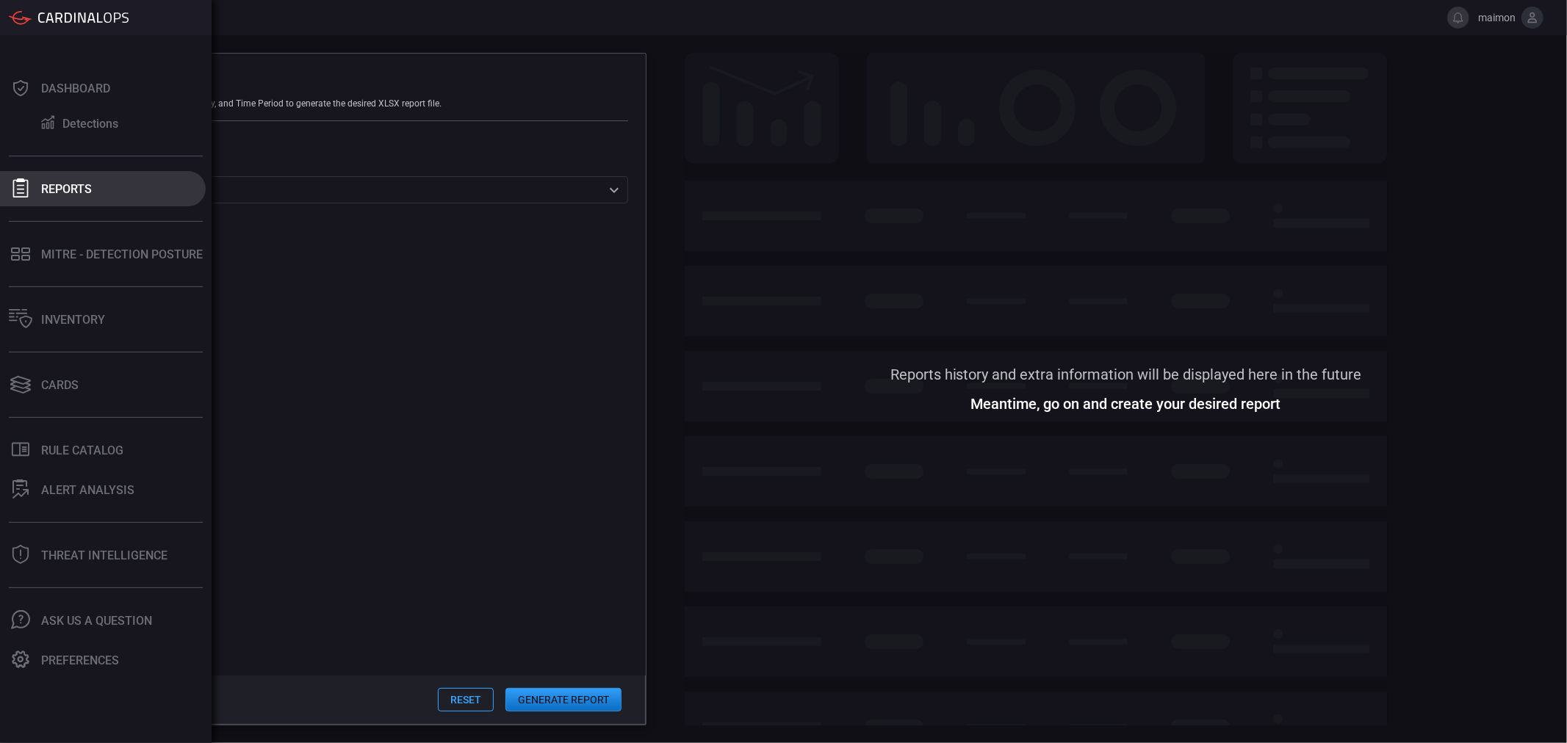
click at [25, 189] on icon at bounding box center [20, 187] width 19 height 19
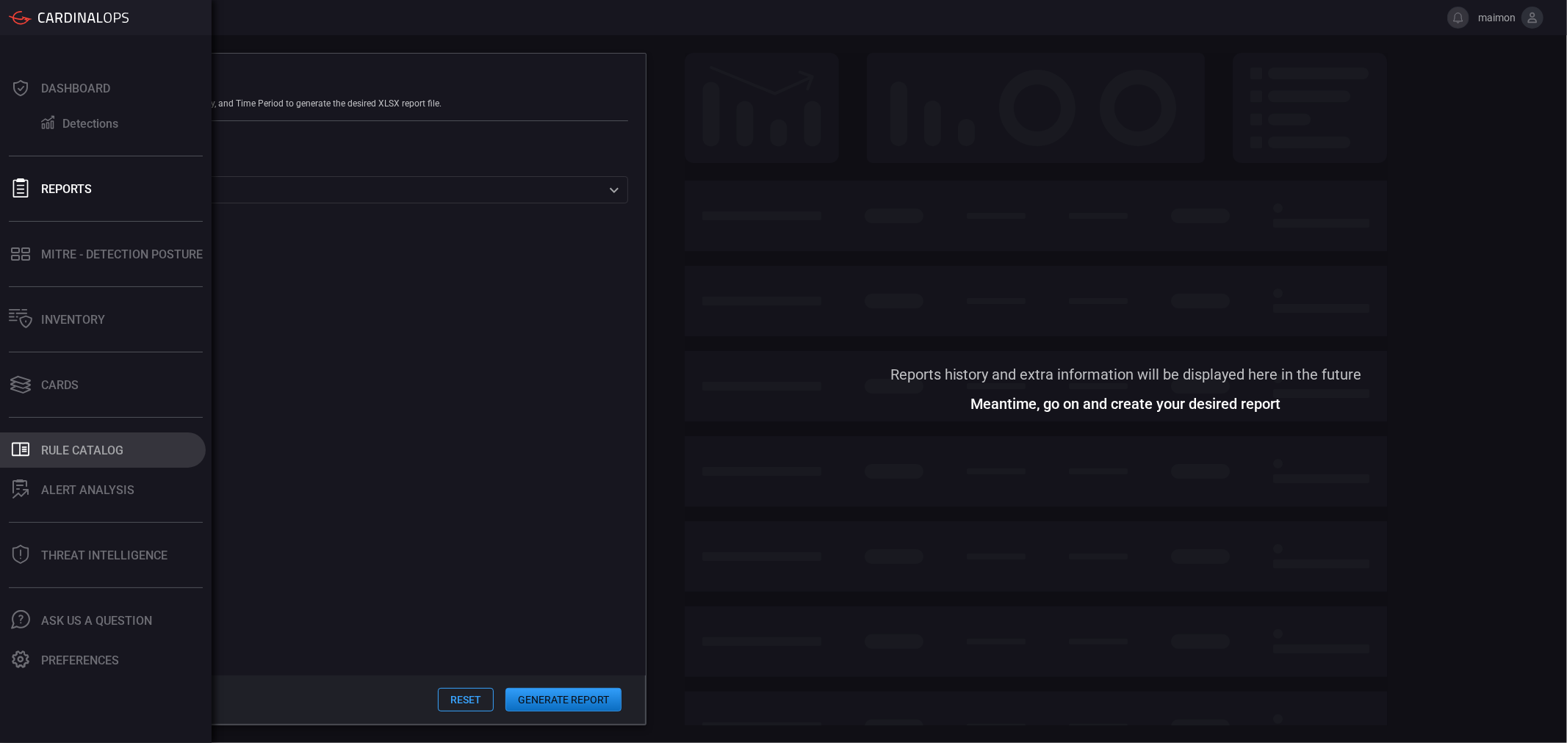
click at [115, 458] on button ".st0_rule_catalog_icon{fill: currentColor;} Rule Catalog" at bounding box center [103, 450] width 206 height 35
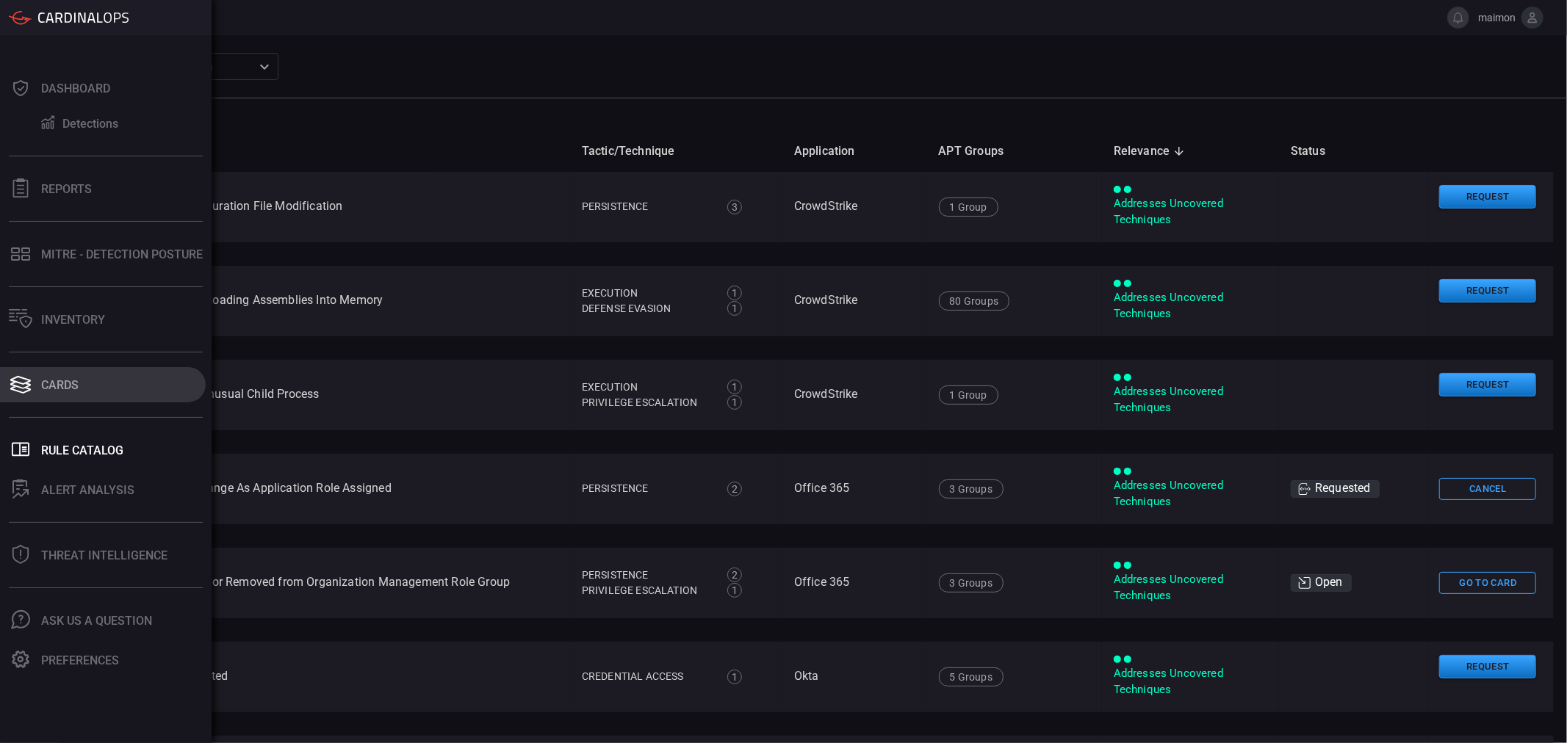
click at [86, 377] on button "Cards" at bounding box center [103, 384] width 206 height 35
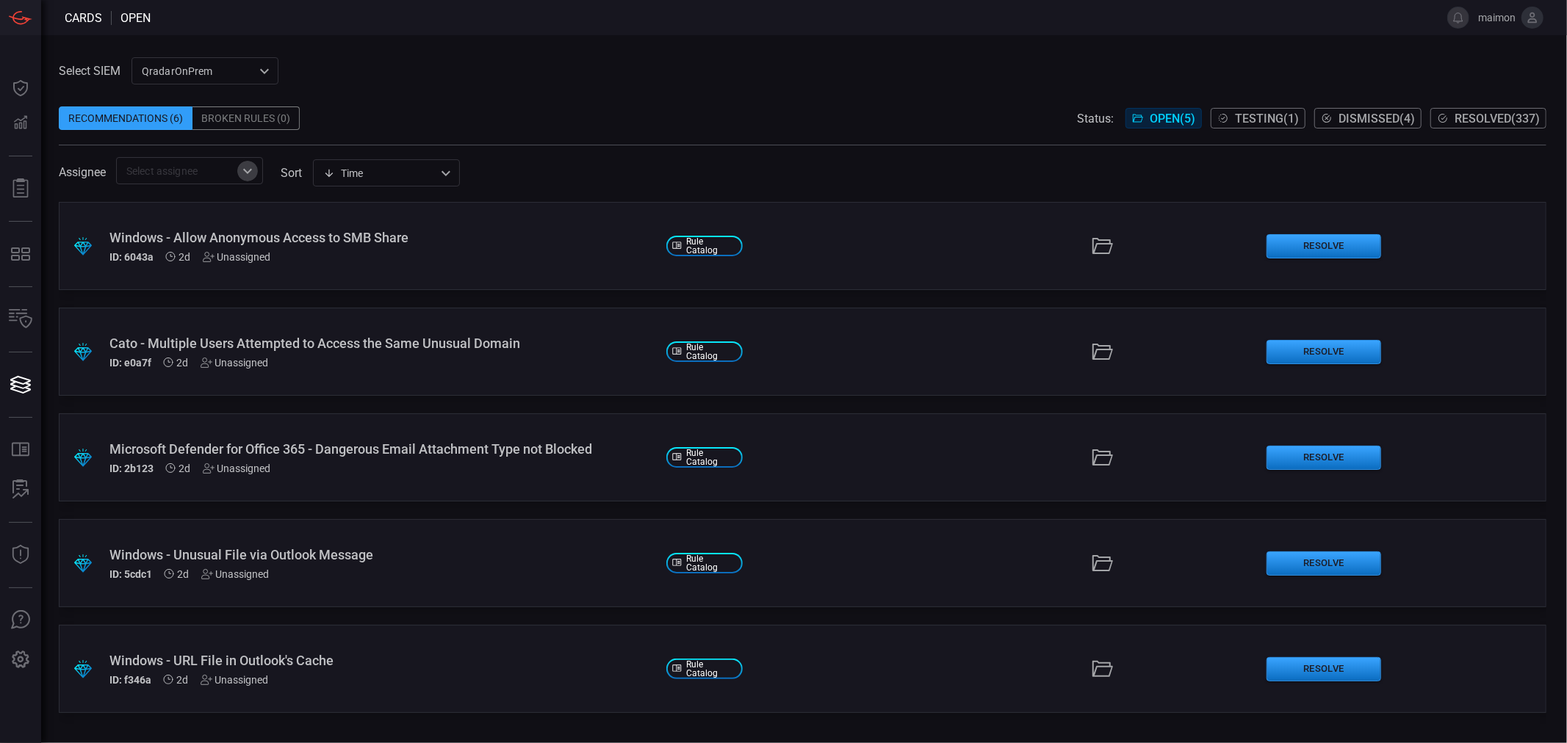
click at [250, 165] on icon "Open" at bounding box center [248, 171] width 18 height 18
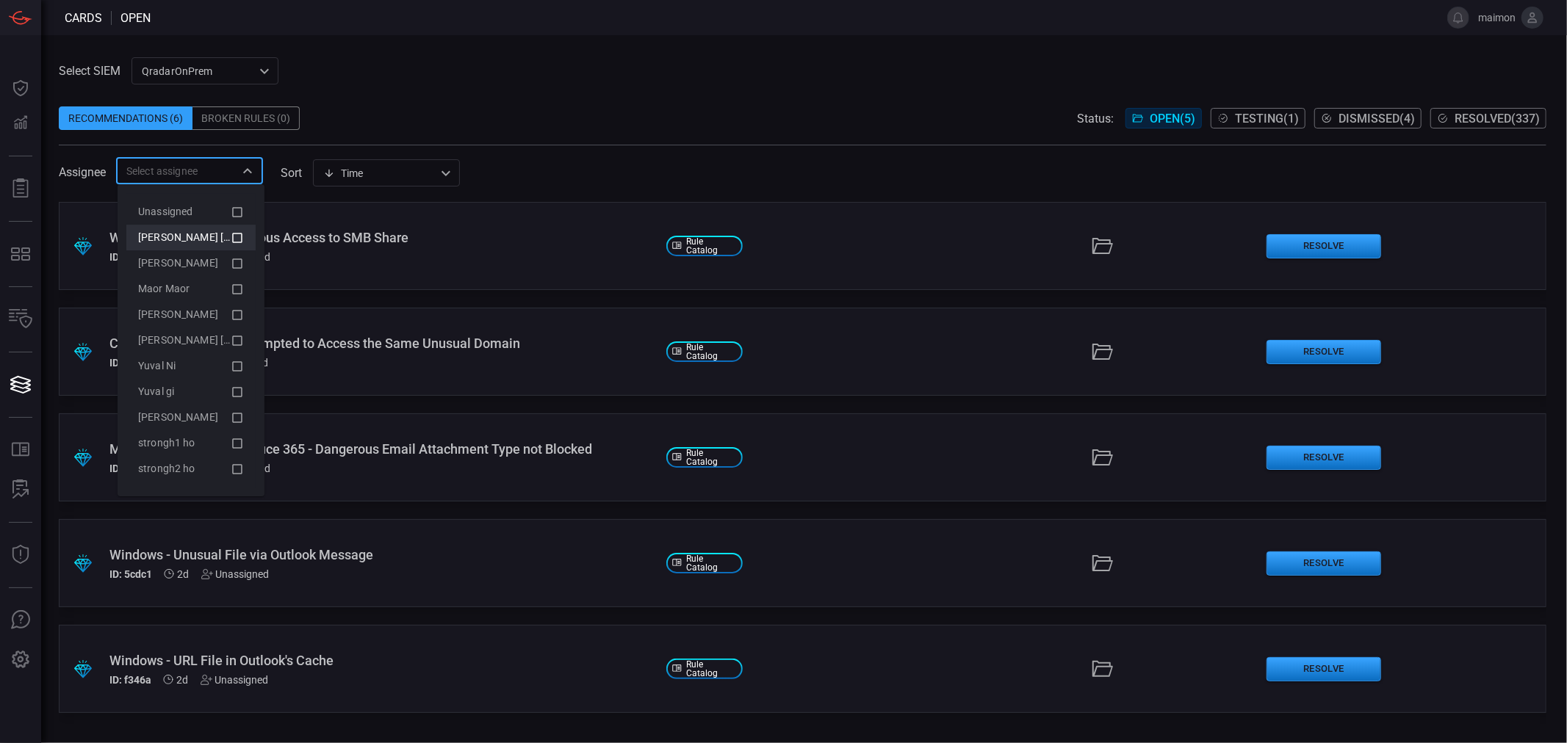
click at [236, 243] on icon at bounding box center [237, 238] width 13 height 18
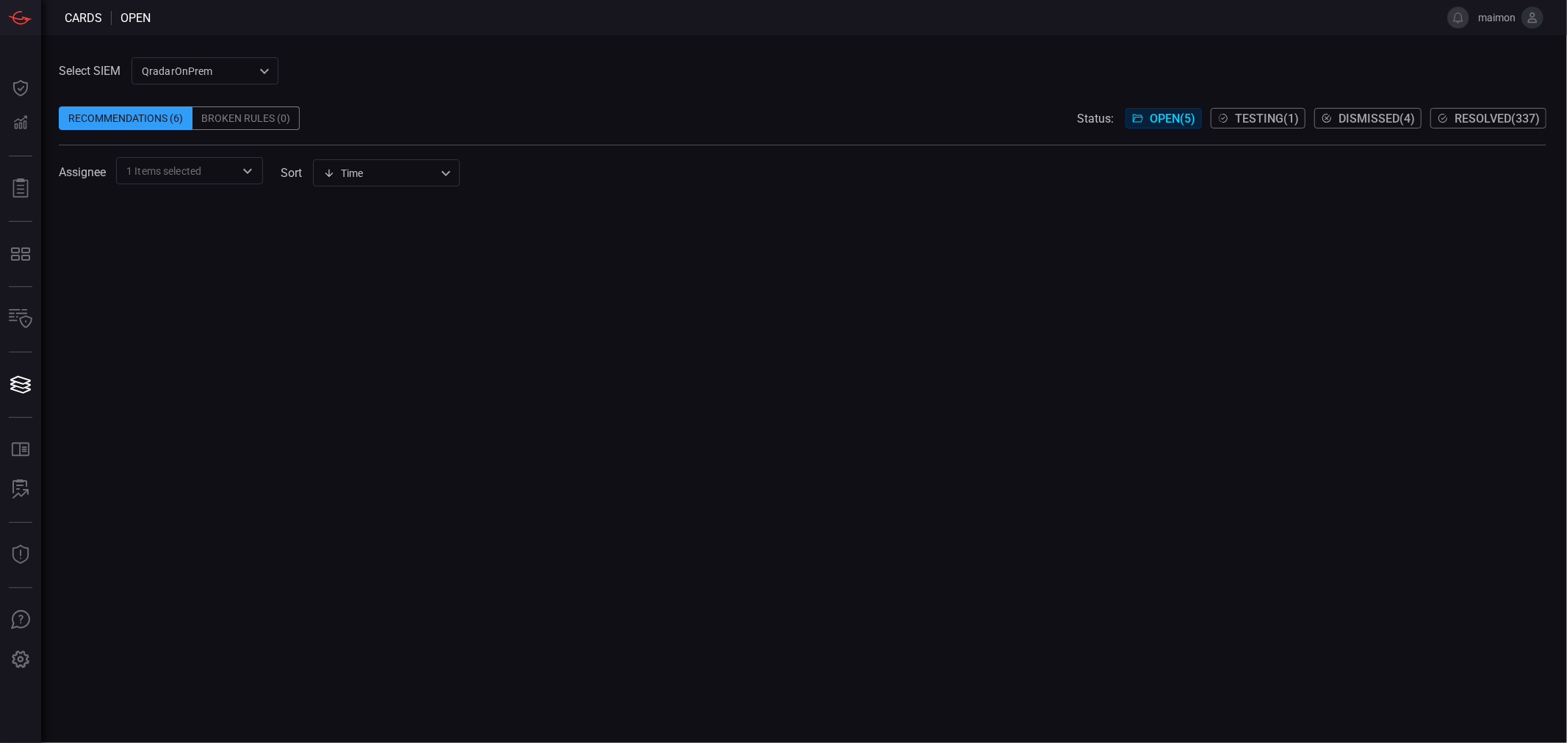
click at [325, 219] on div at bounding box center [802, 472] width 1487 height 541
click at [253, 170] on icon "Open" at bounding box center [248, 171] width 18 height 18
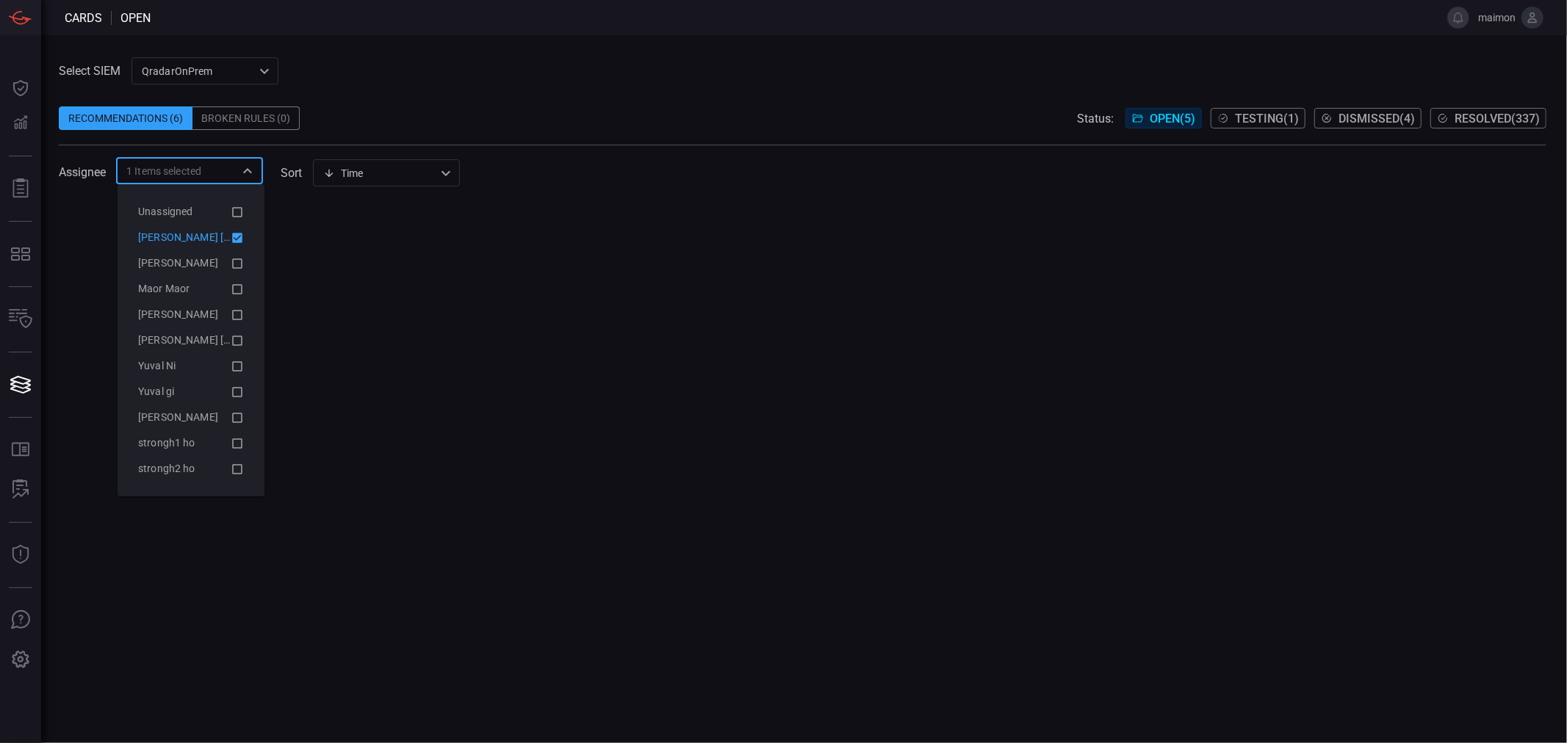
click at [234, 234] on icon at bounding box center [237, 238] width 10 height 10
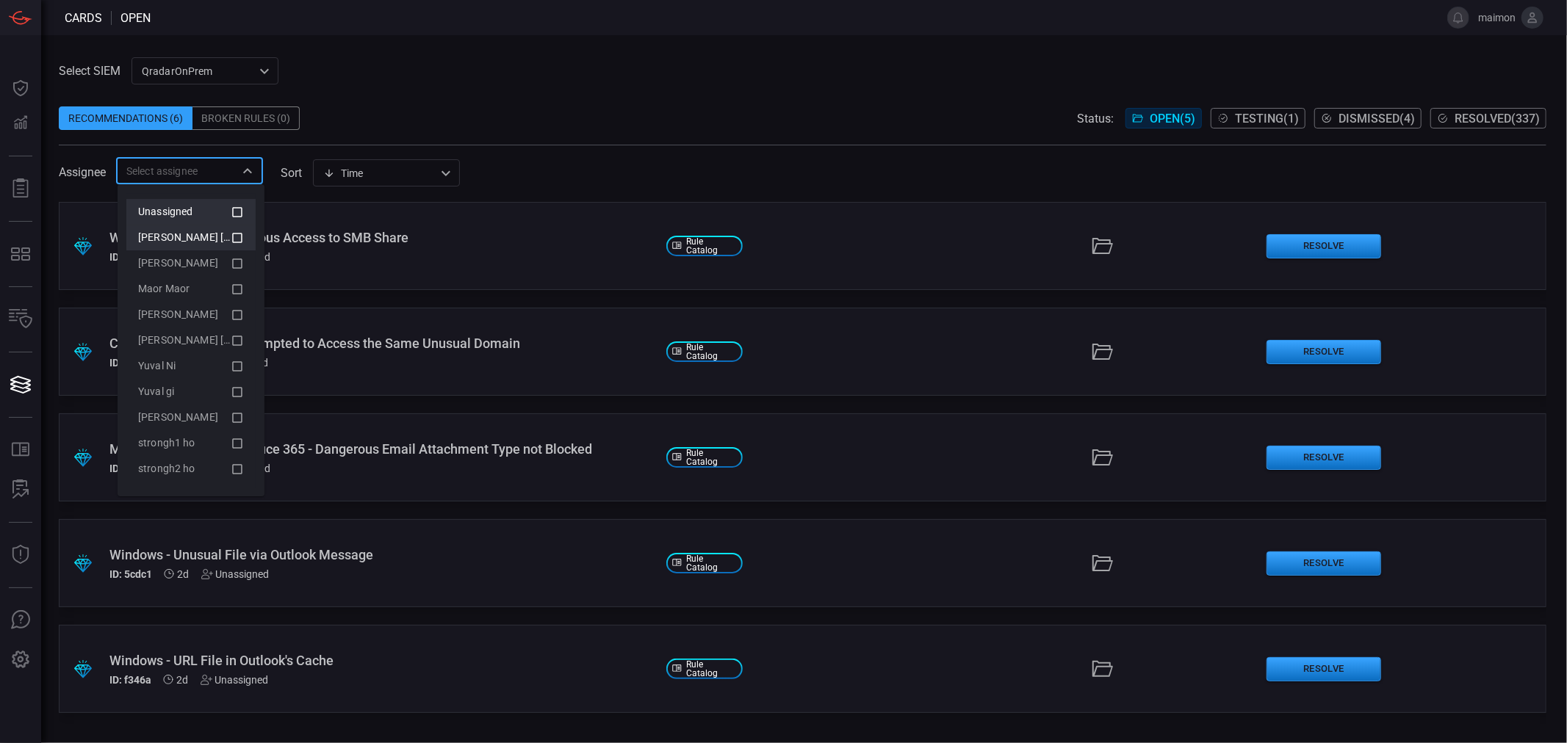
click at [238, 213] on icon at bounding box center [237, 212] width 13 height 18
click at [238, 213] on icon at bounding box center [237, 212] width 10 height 10
click at [1528, 112] on span "Resolved ( 337 )" at bounding box center [1496, 119] width 85 height 14
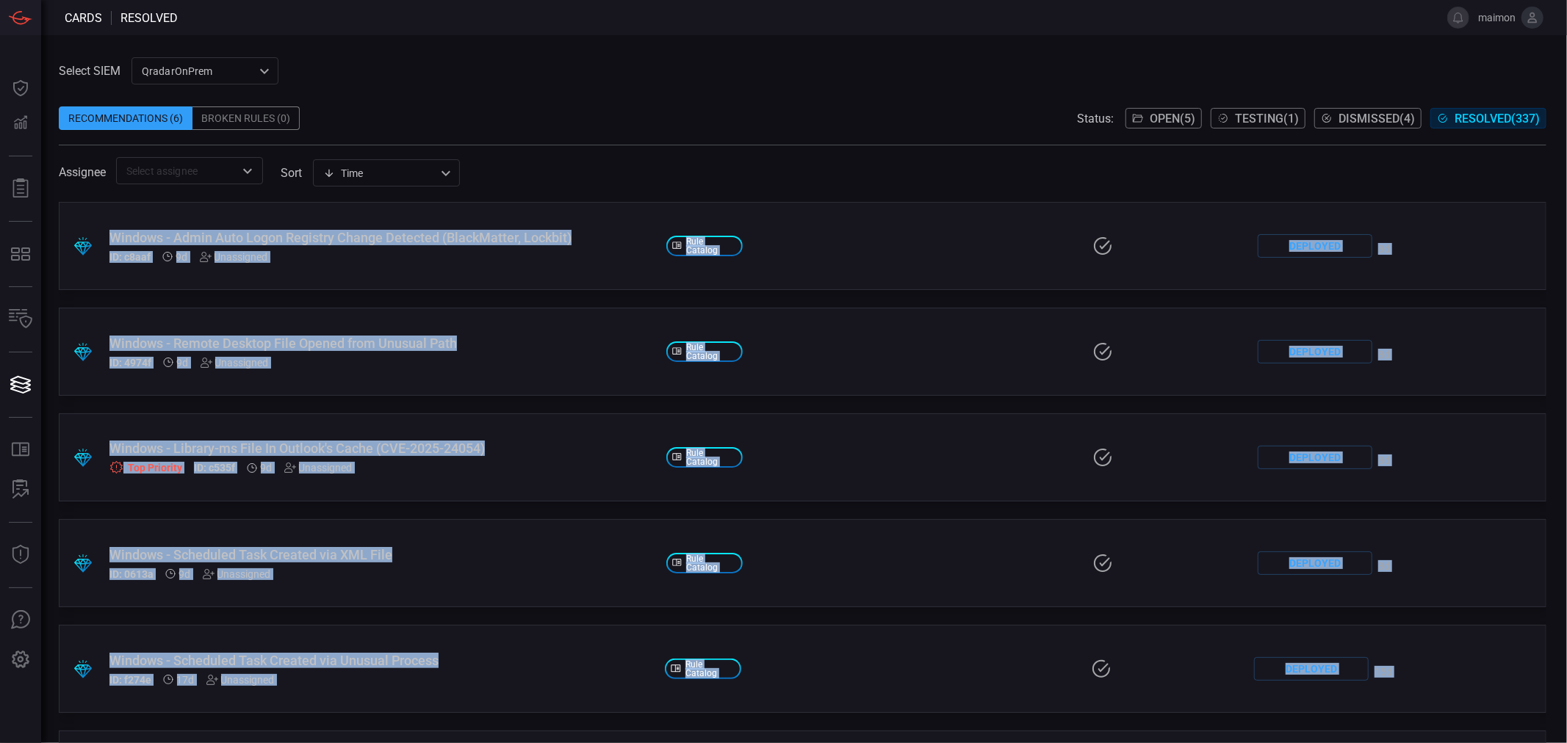
drag, startPoint x: 1017, startPoint y: 709, endPoint x: 98, endPoint y: 230, distance: 1036.5
click at [98, 230] on div ".suggested_cards_icon{fill:url(#suggested_cards_icon);} Windows - Admin Auto Lo…" at bounding box center [802, 472] width 1487 height 541
copy div "Loremip - Dolor Sita Conse Adipisci Elitse Doeiusmo (TempoRincid, Utlabor) ET: …"
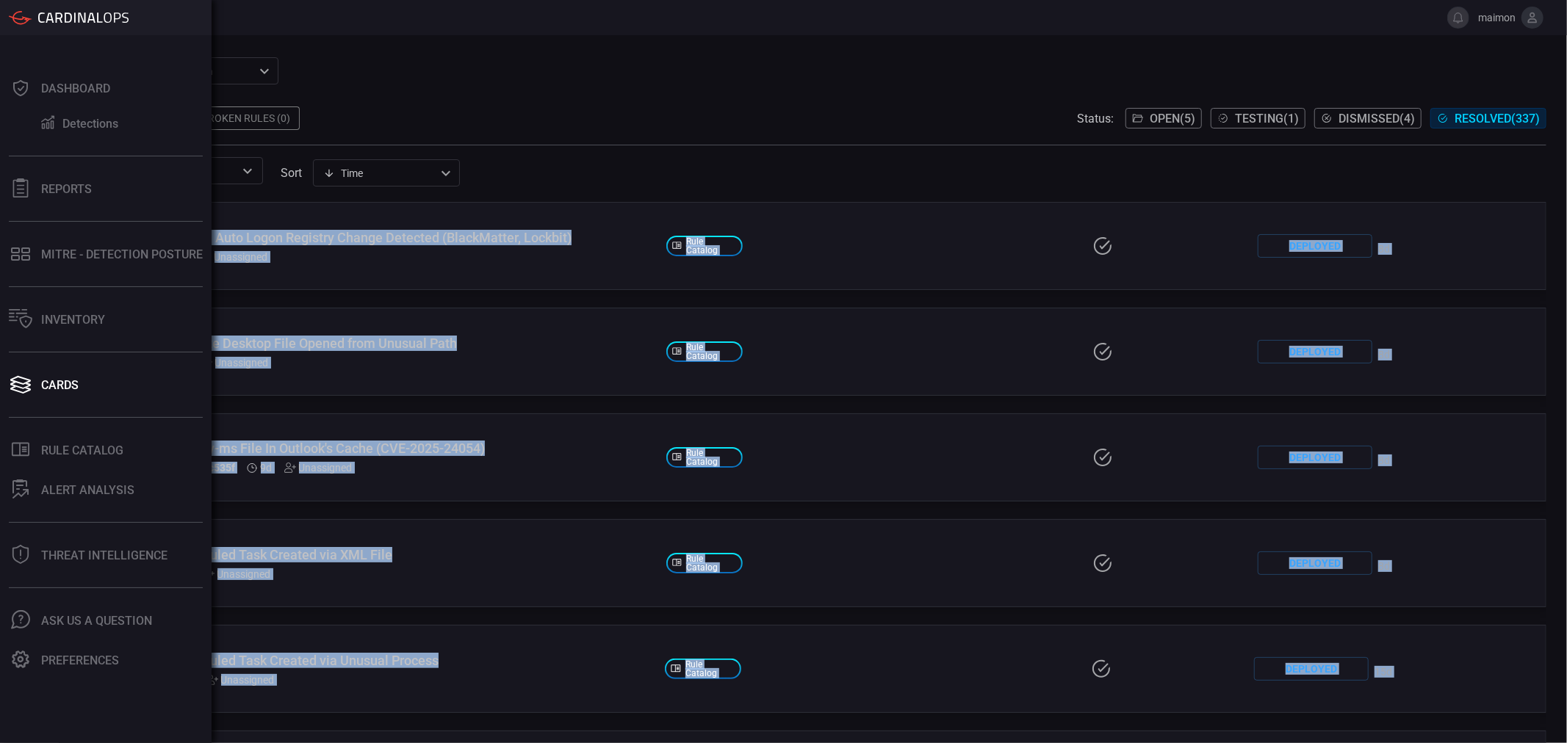
click at [20, 20] on icon at bounding box center [21, 17] width 24 height 15
